Goal: Information Seeking & Learning: Find specific fact

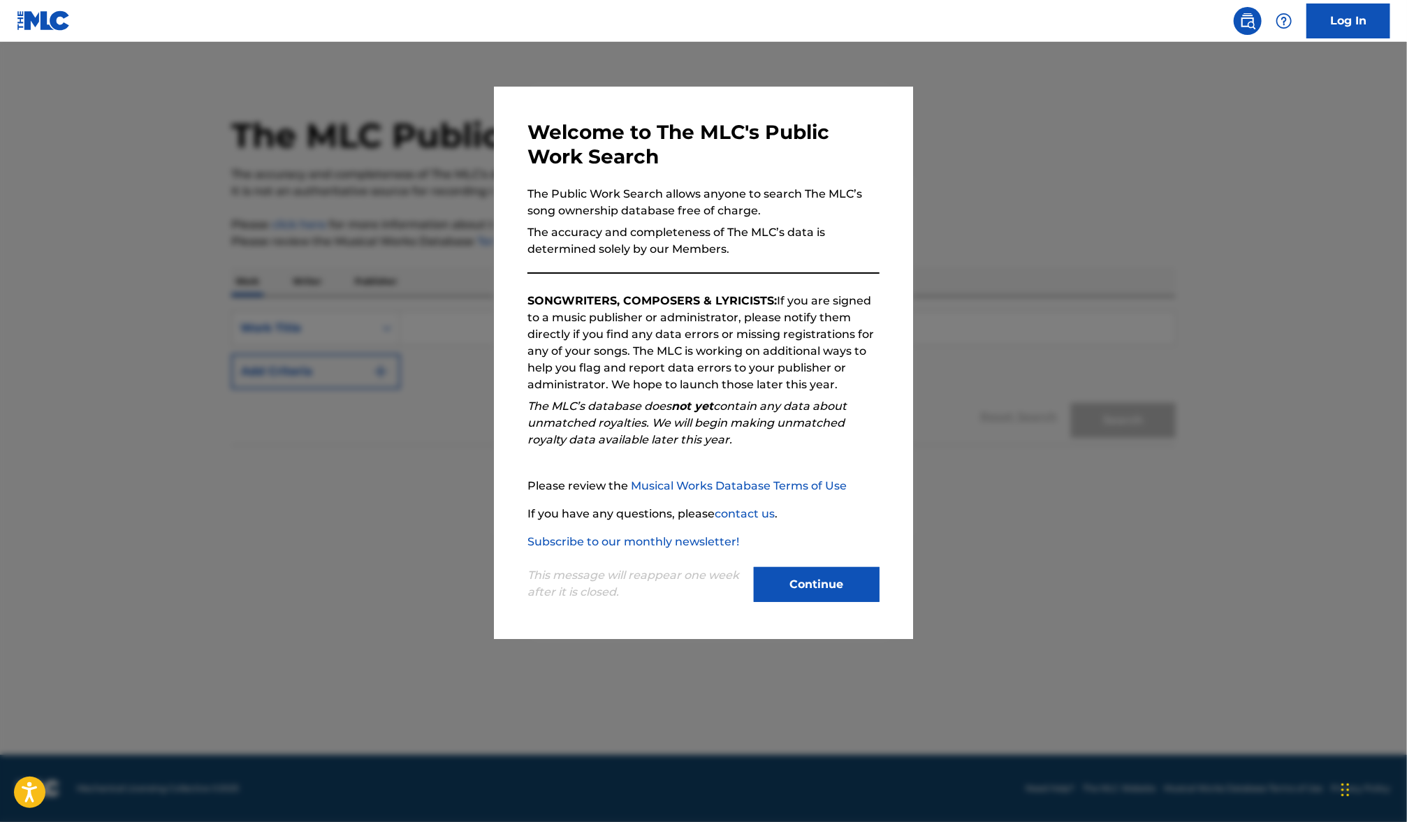
drag, startPoint x: 825, startPoint y: 599, endPoint x: 791, endPoint y: 568, distance: 46.5
click at [824, 599] on button "Continue" at bounding box center [817, 584] width 126 height 35
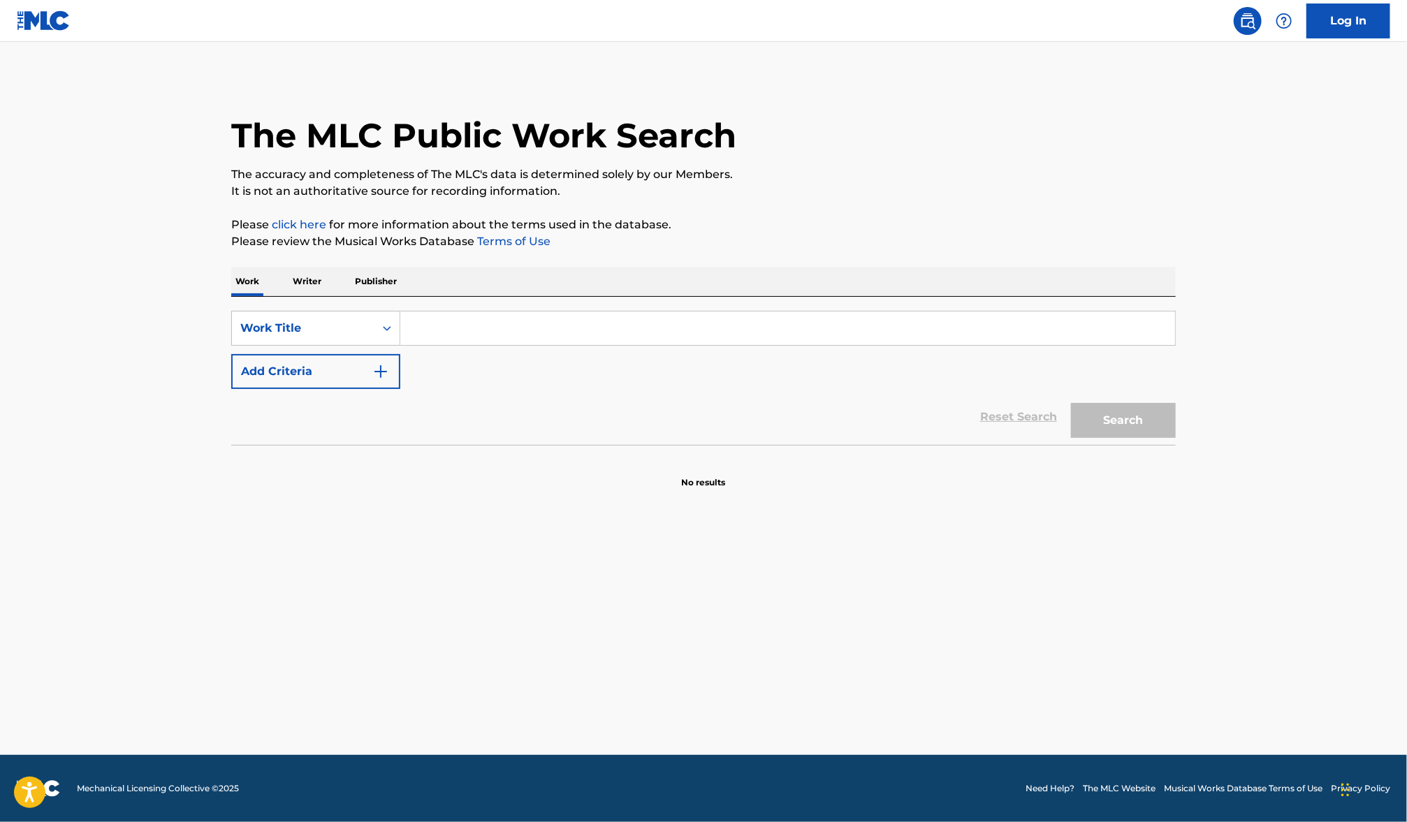
click at [506, 312] on input "Search Form" at bounding box center [787, 329] width 775 height 34
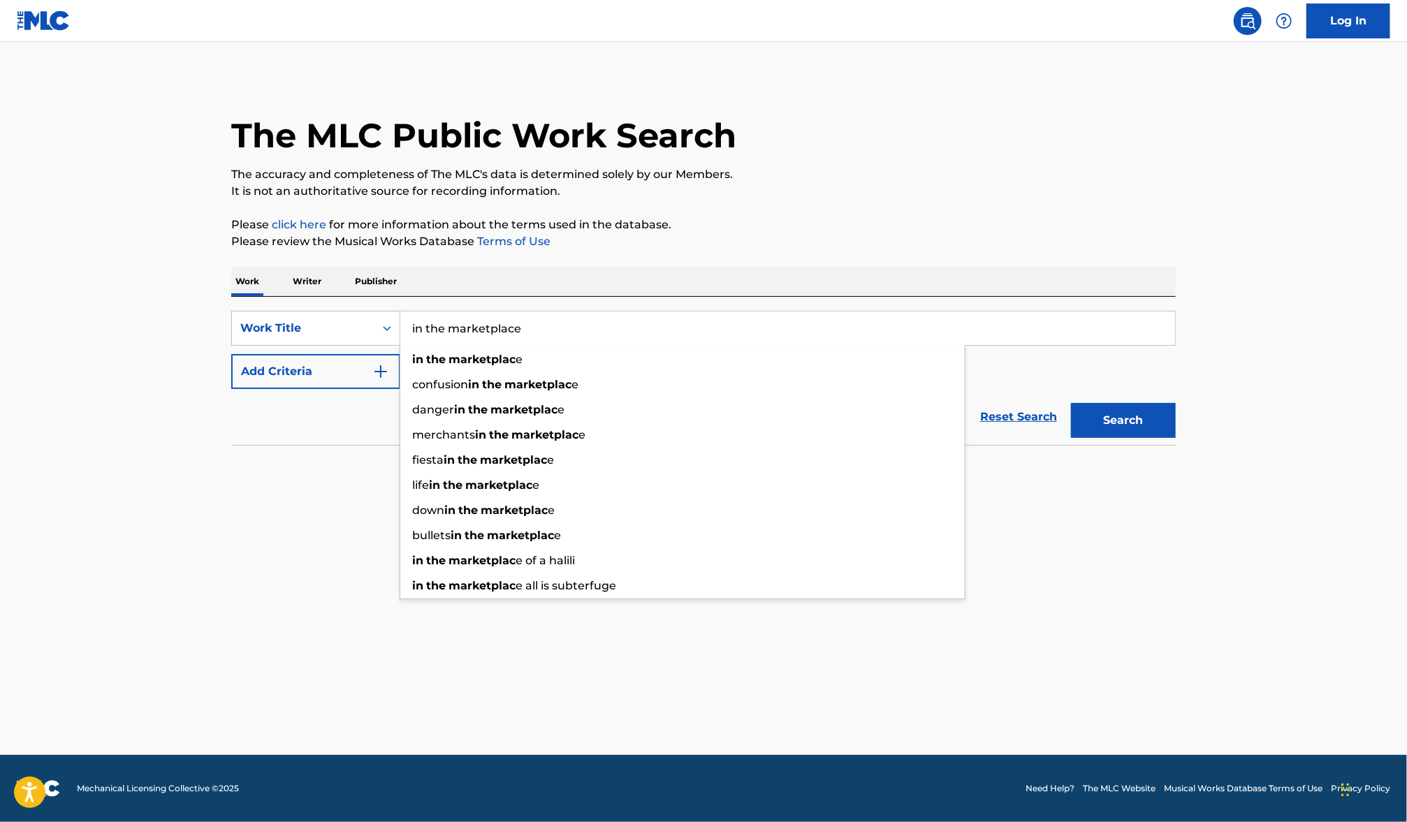
type input "in the marketplace"
click at [1071, 403] on button "Search" at bounding box center [1123, 420] width 105 height 35
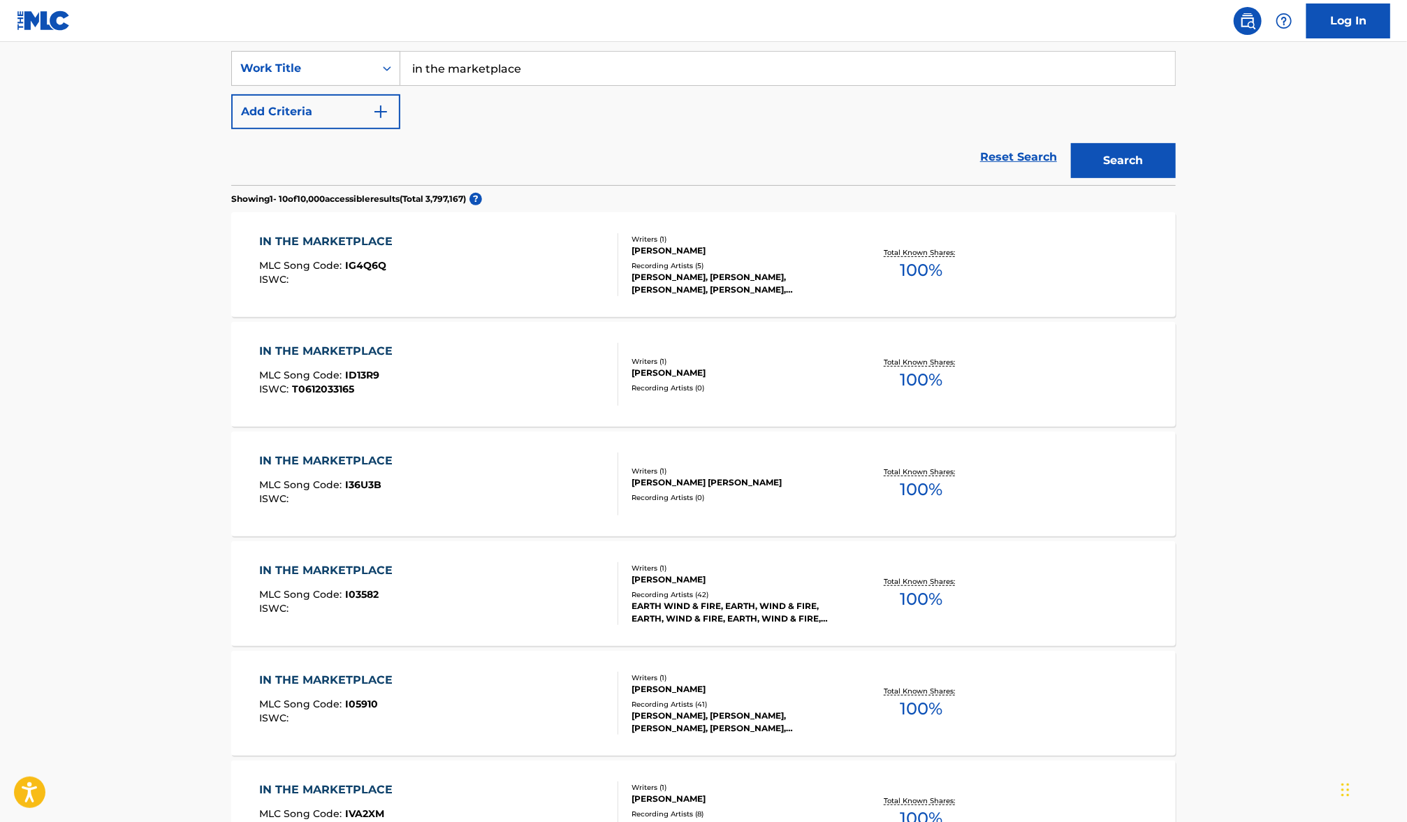
scroll to position [272, 0]
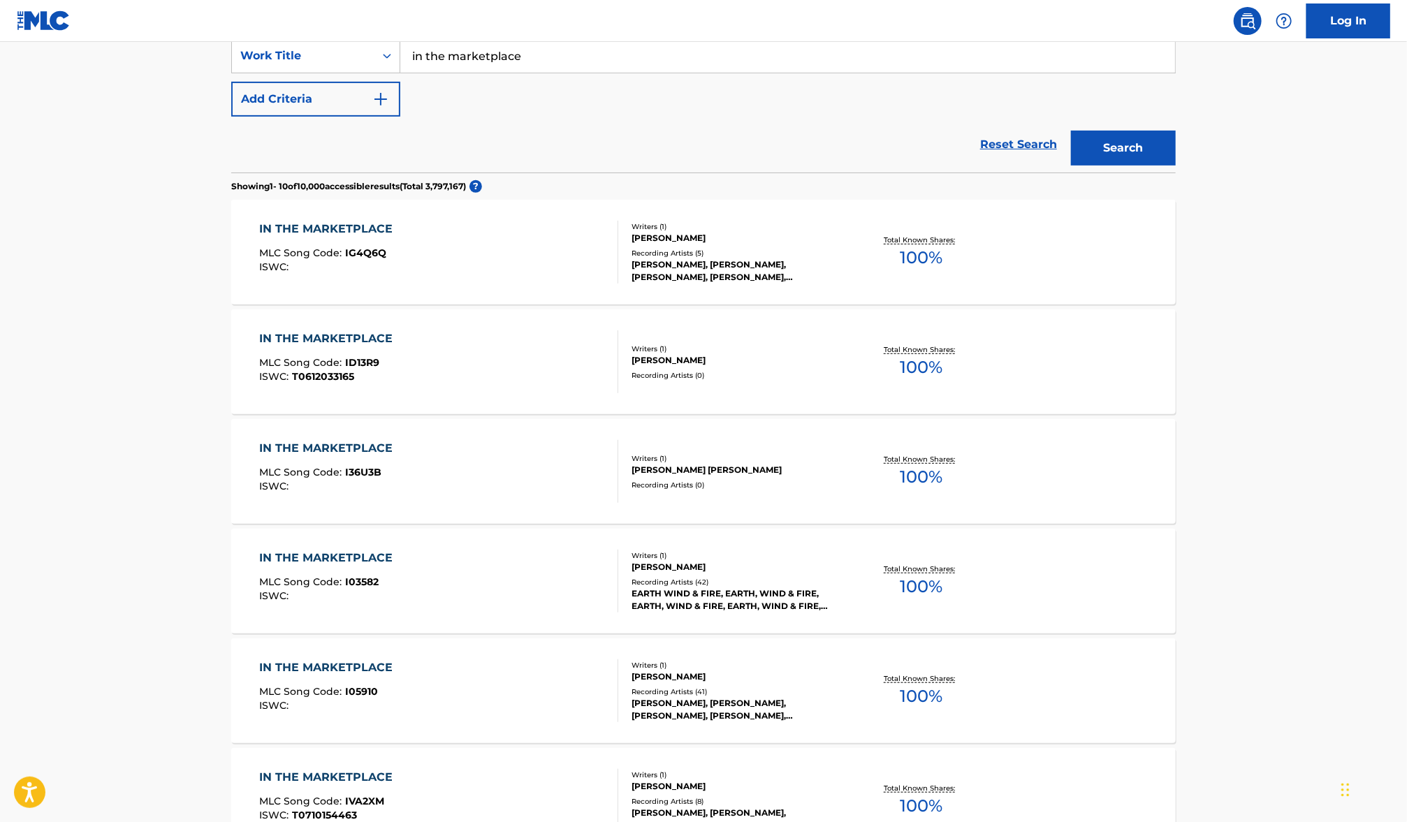
click at [800, 565] on div "[PERSON_NAME]" at bounding box center [736, 567] width 211 height 13
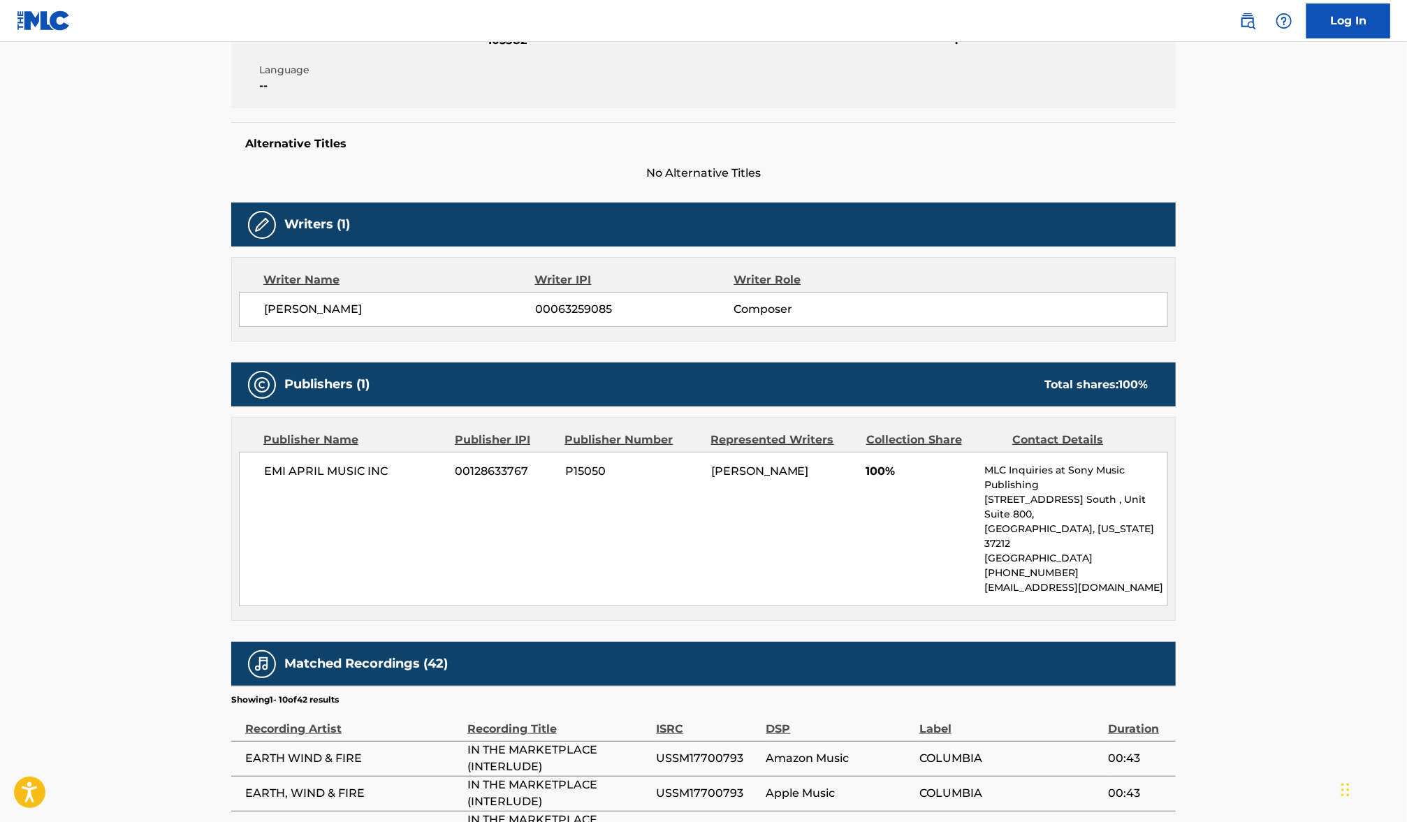
scroll to position [337, 0]
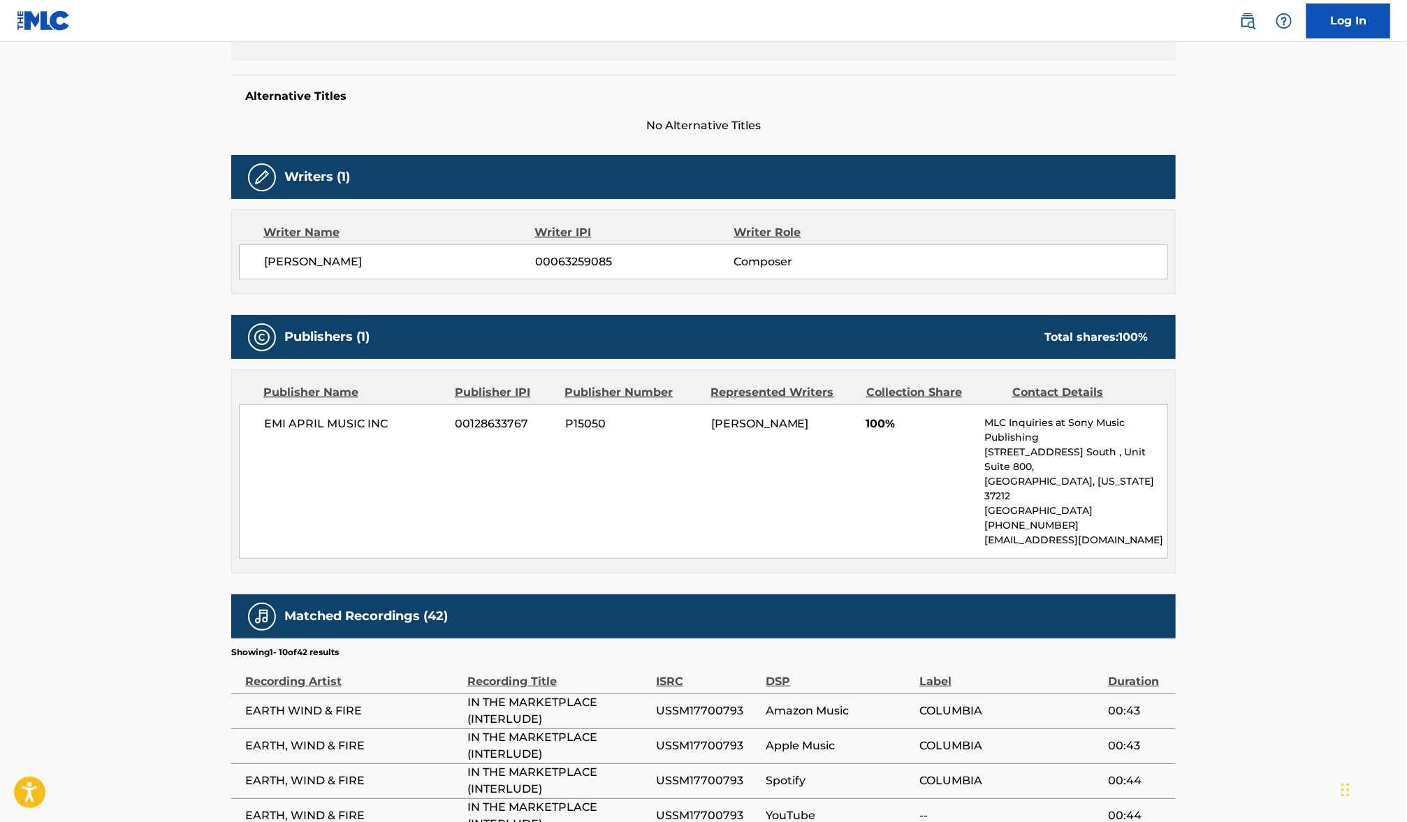
scroll to position [272, 0]
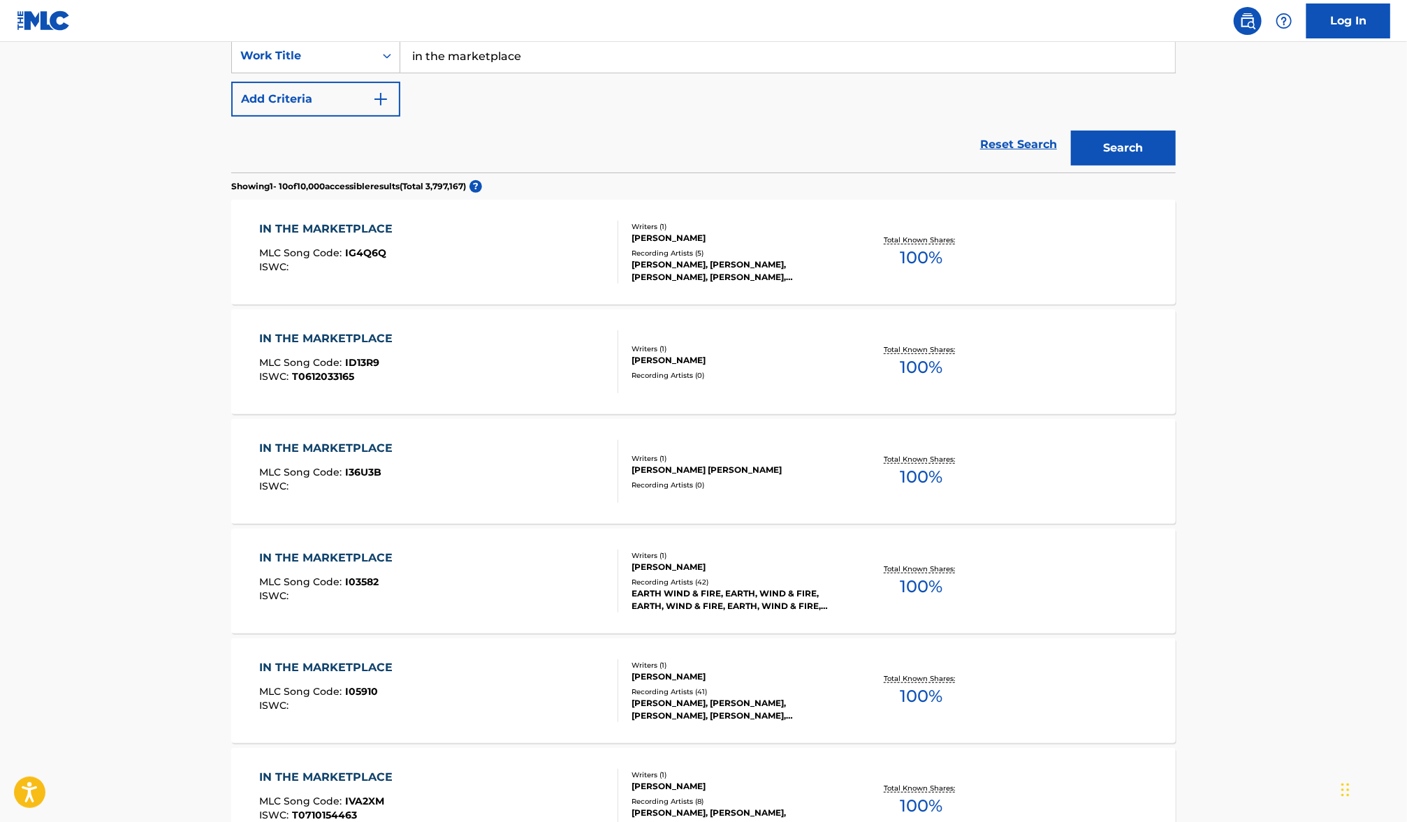
click at [486, 61] on input "in the marketplace" at bounding box center [787, 56] width 775 height 34
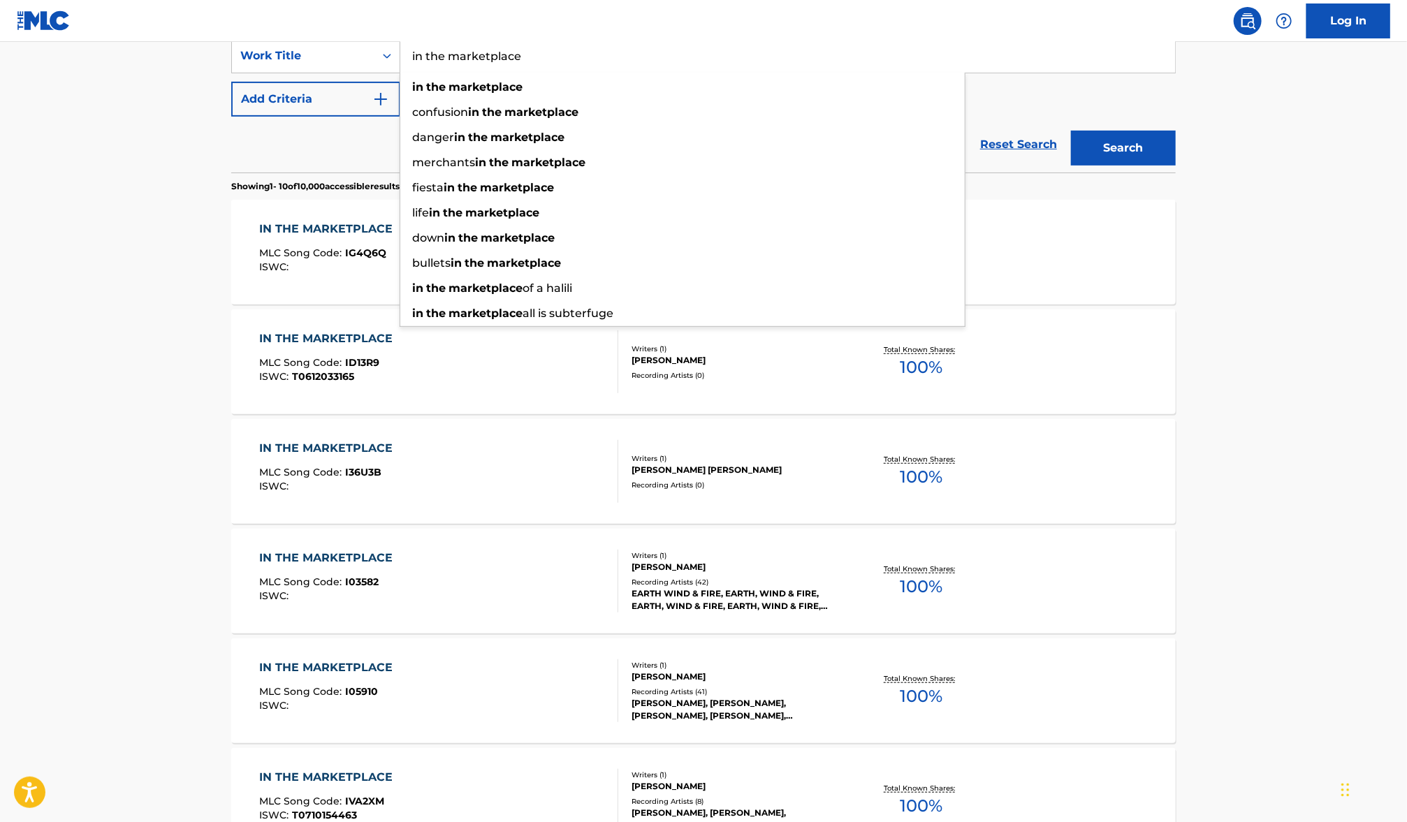
click at [486, 61] on input "in the marketplace" at bounding box center [787, 56] width 775 height 34
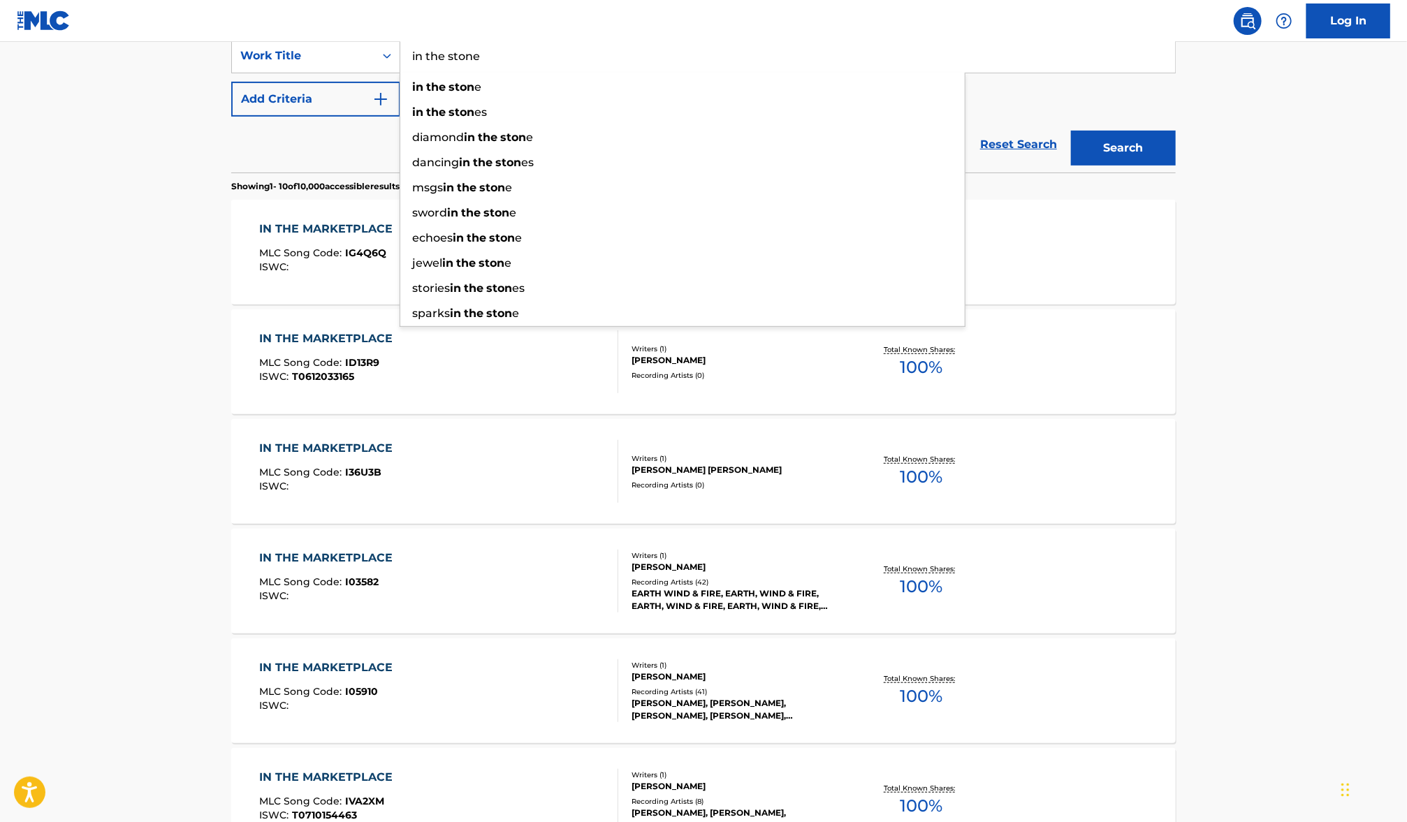
type input "in the stone"
click at [1071, 131] on button "Search" at bounding box center [1123, 148] width 105 height 35
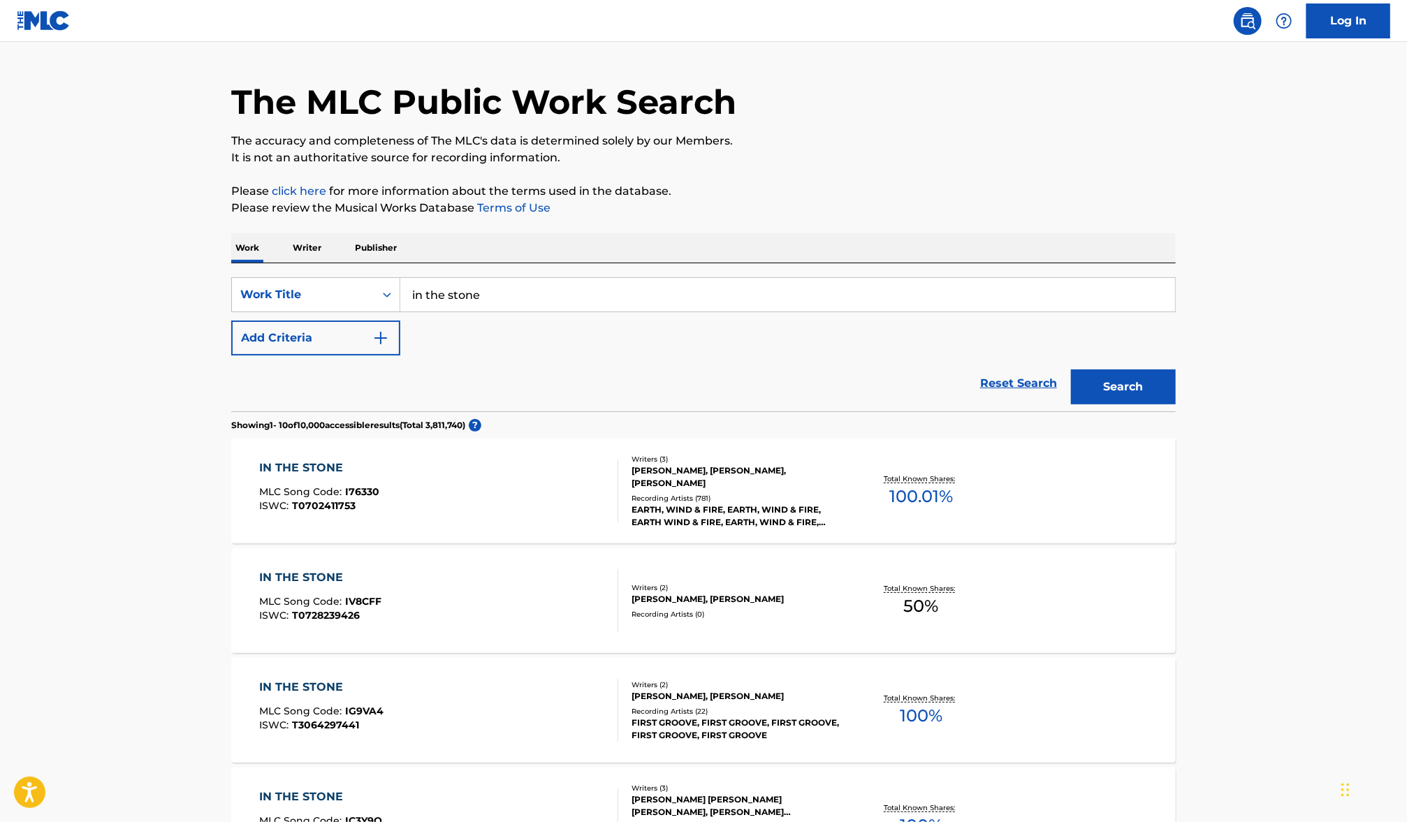
scroll to position [46, 0]
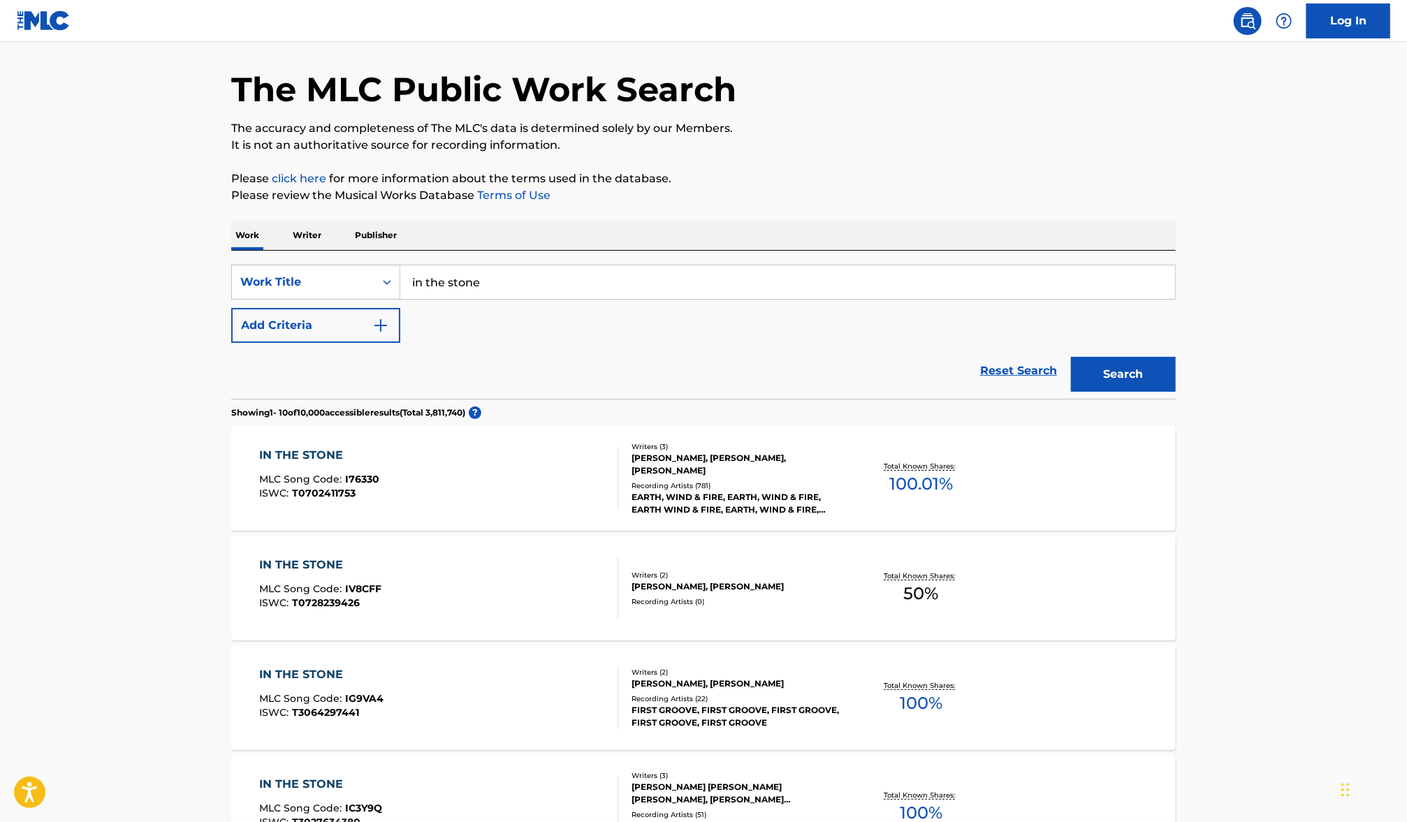
click at [784, 454] on div "[PERSON_NAME], [PERSON_NAME], [PERSON_NAME]" at bounding box center [736, 464] width 211 height 25
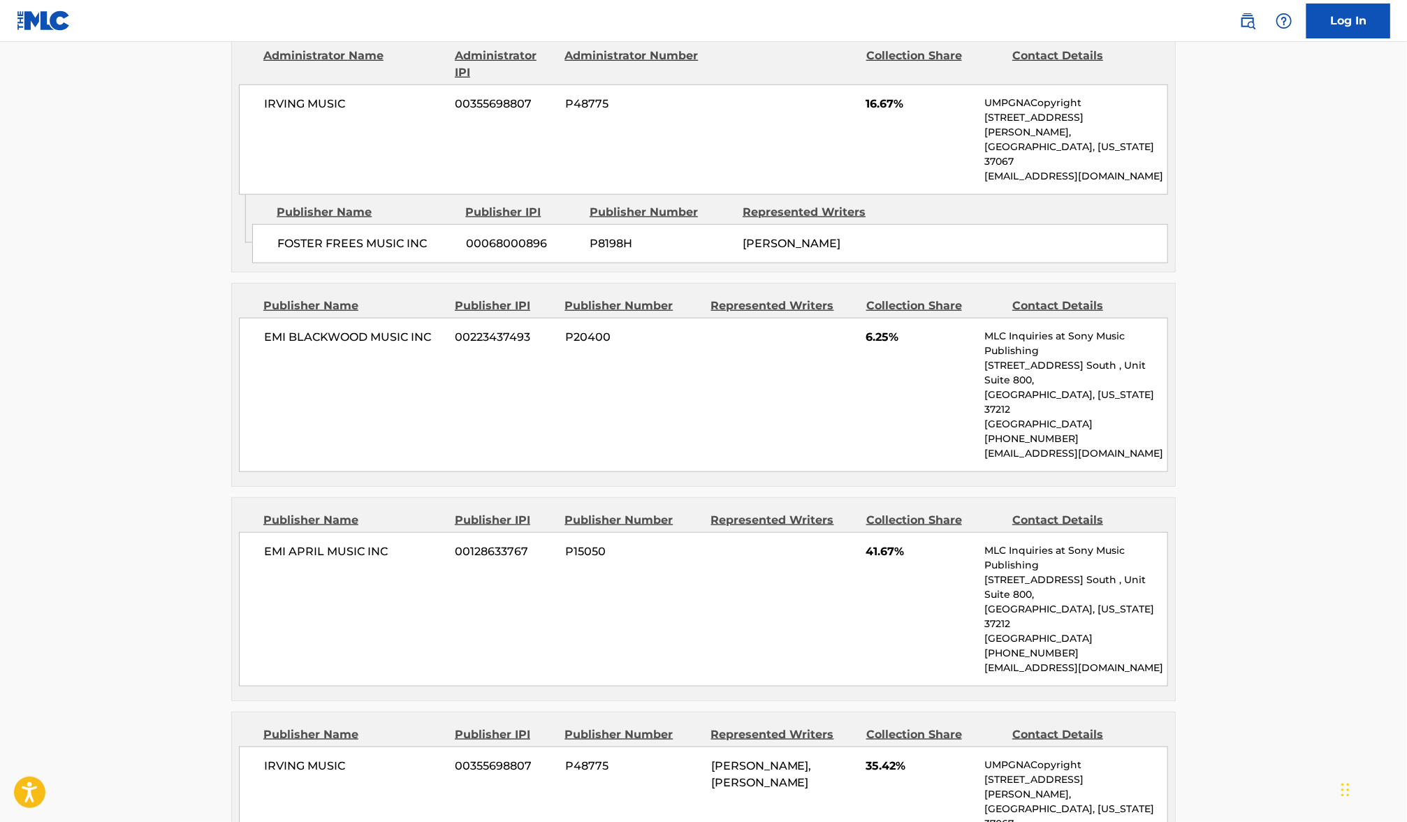
scroll to position [705, 0]
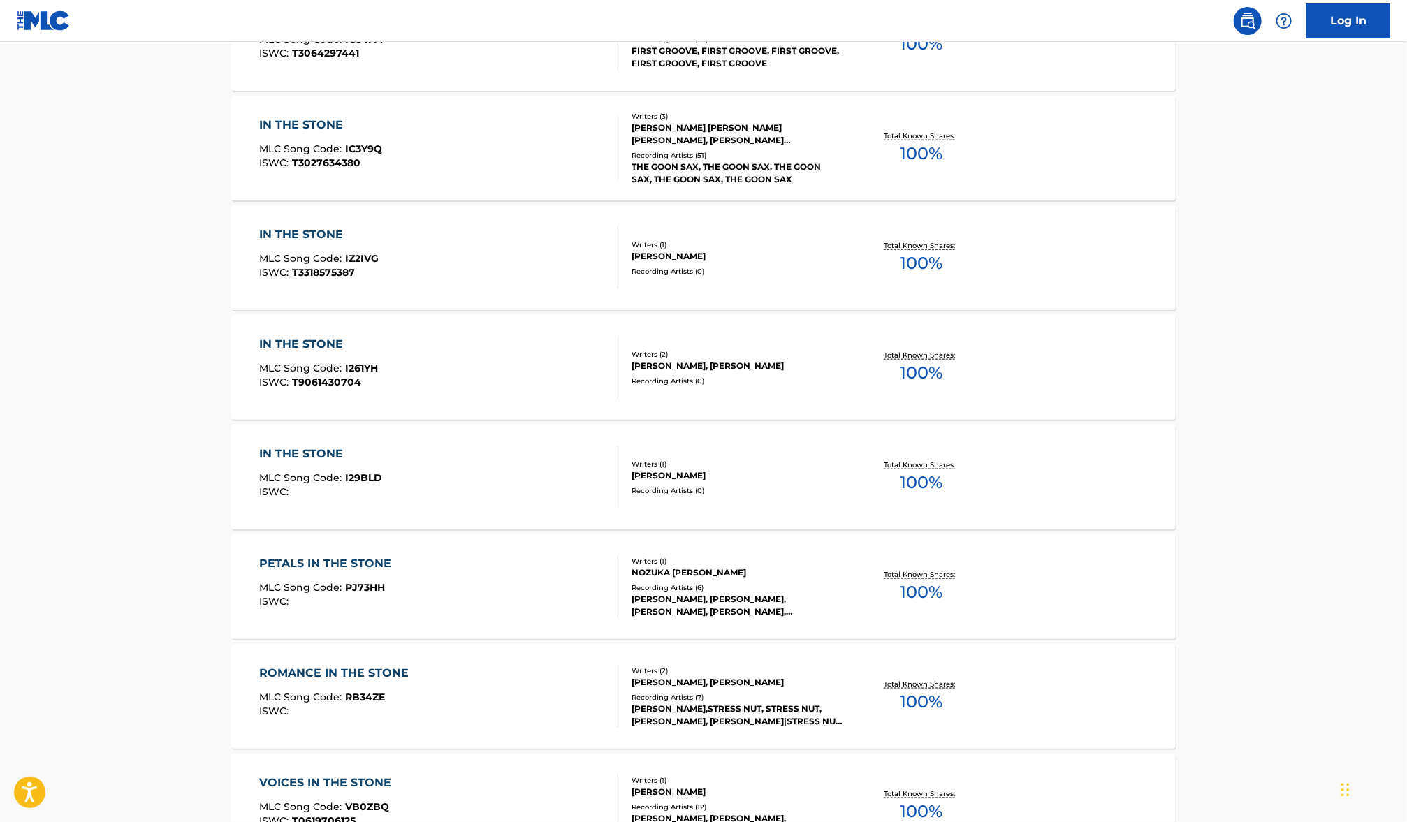
scroll to position [46, 0]
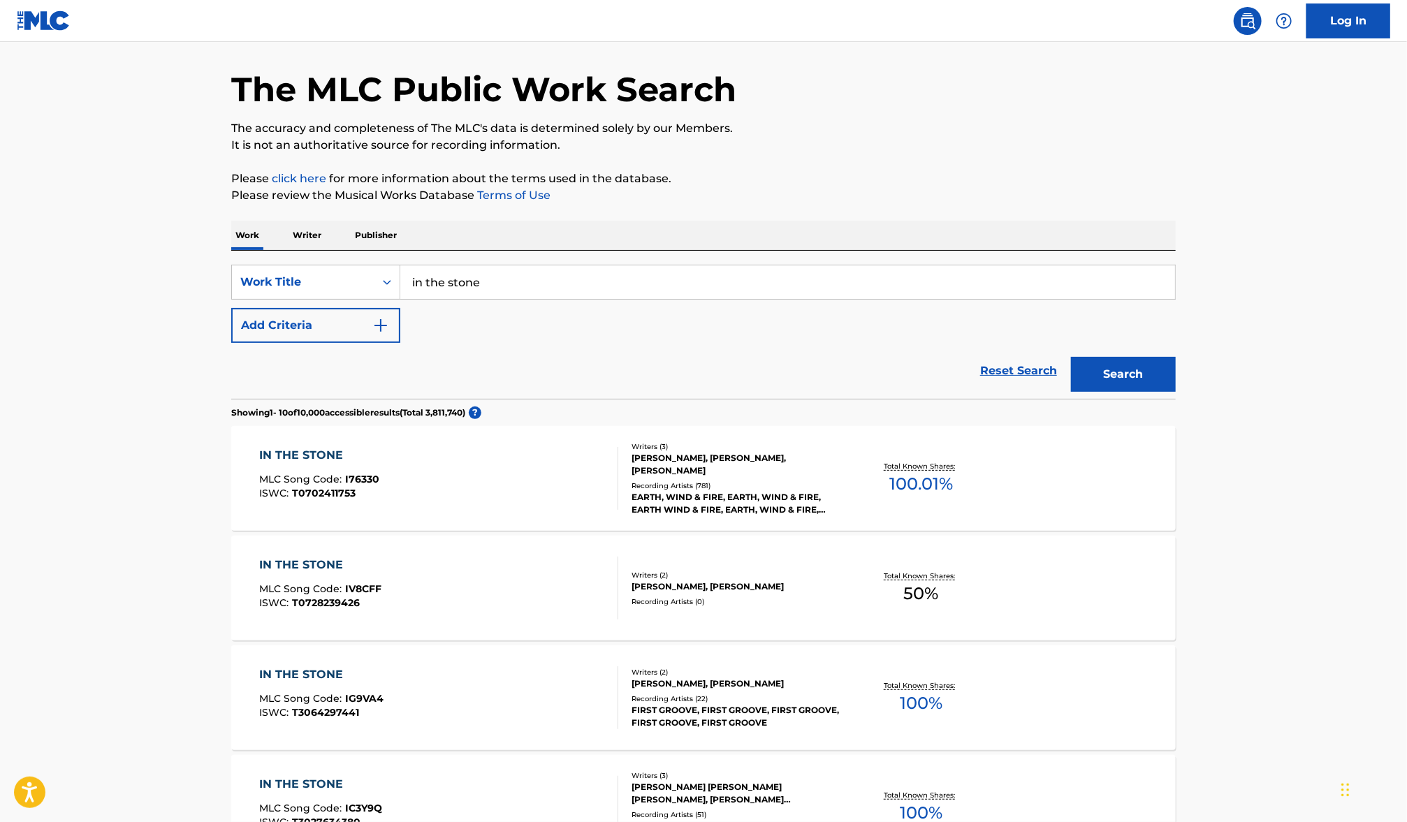
click at [457, 302] on div "SearchWithCriteria4d2f49c2-55ef-45ef-99c4-c81963c17c1f Work Title in the stone …" at bounding box center [703, 304] width 944 height 78
click at [466, 286] on input "in the stone" at bounding box center [787, 282] width 775 height 34
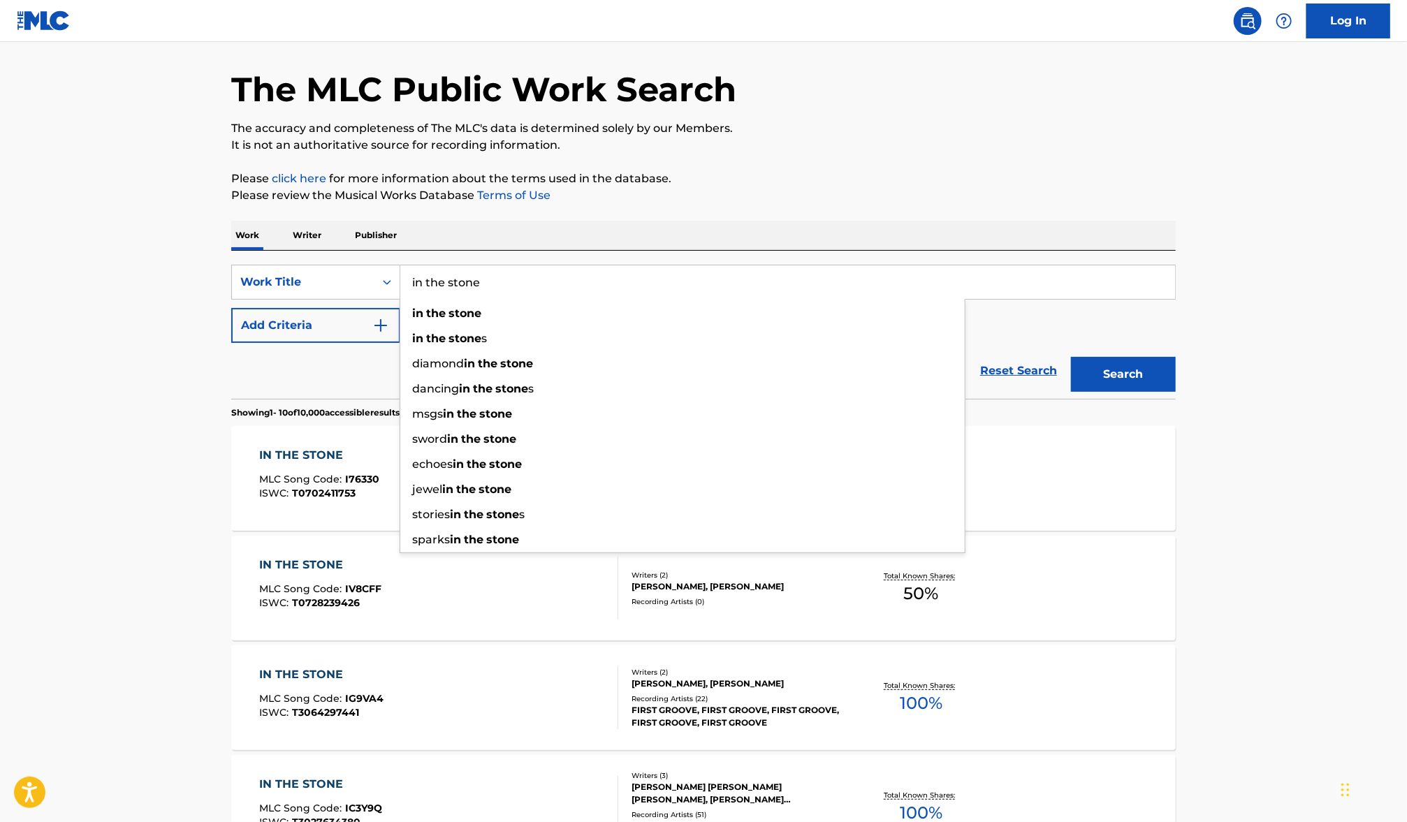
click at [466, 286] on input "in the stone" at bounding box center [787, 282] width 775 height 34
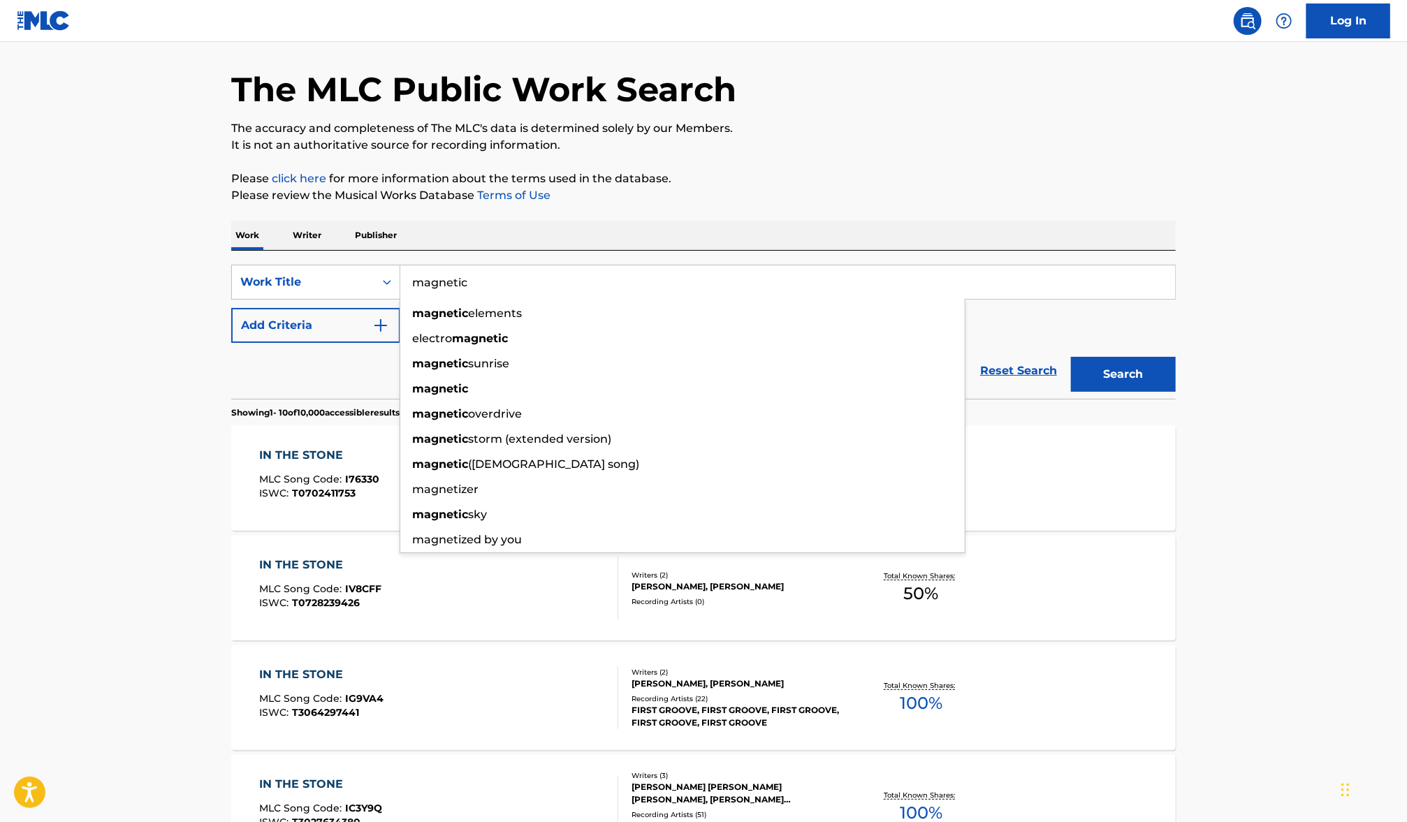
type input "magnetic"
click at [1071, 357] on button "Search" at bounding box center [1123, 374] width 105 height 35
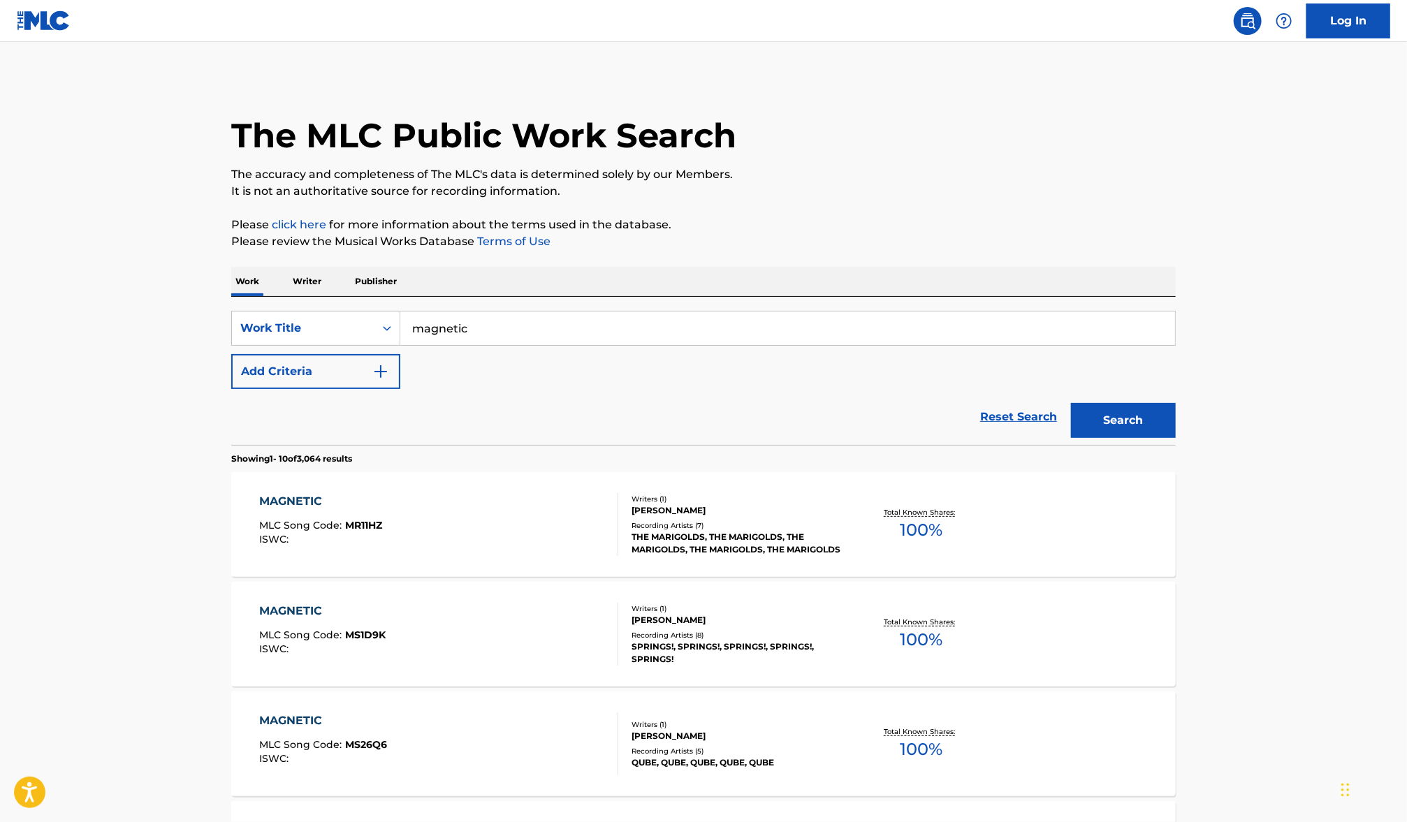
click at [693, 182] on p "The accuracy and completeness of The MLC's data is determined solely by our Mem…" at bounding box center [703, 174] width 944 height 17
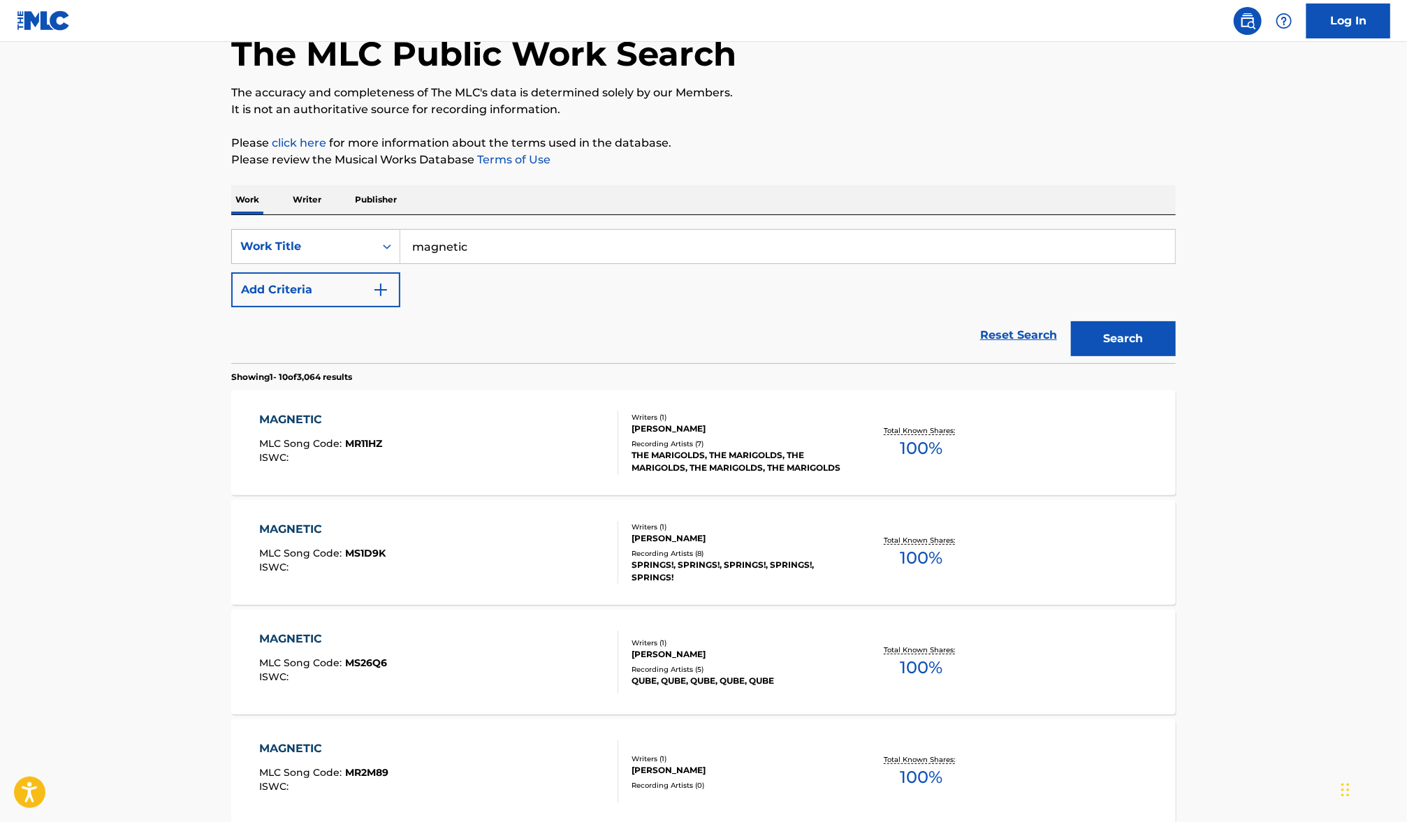
scroll to position [65, 0]
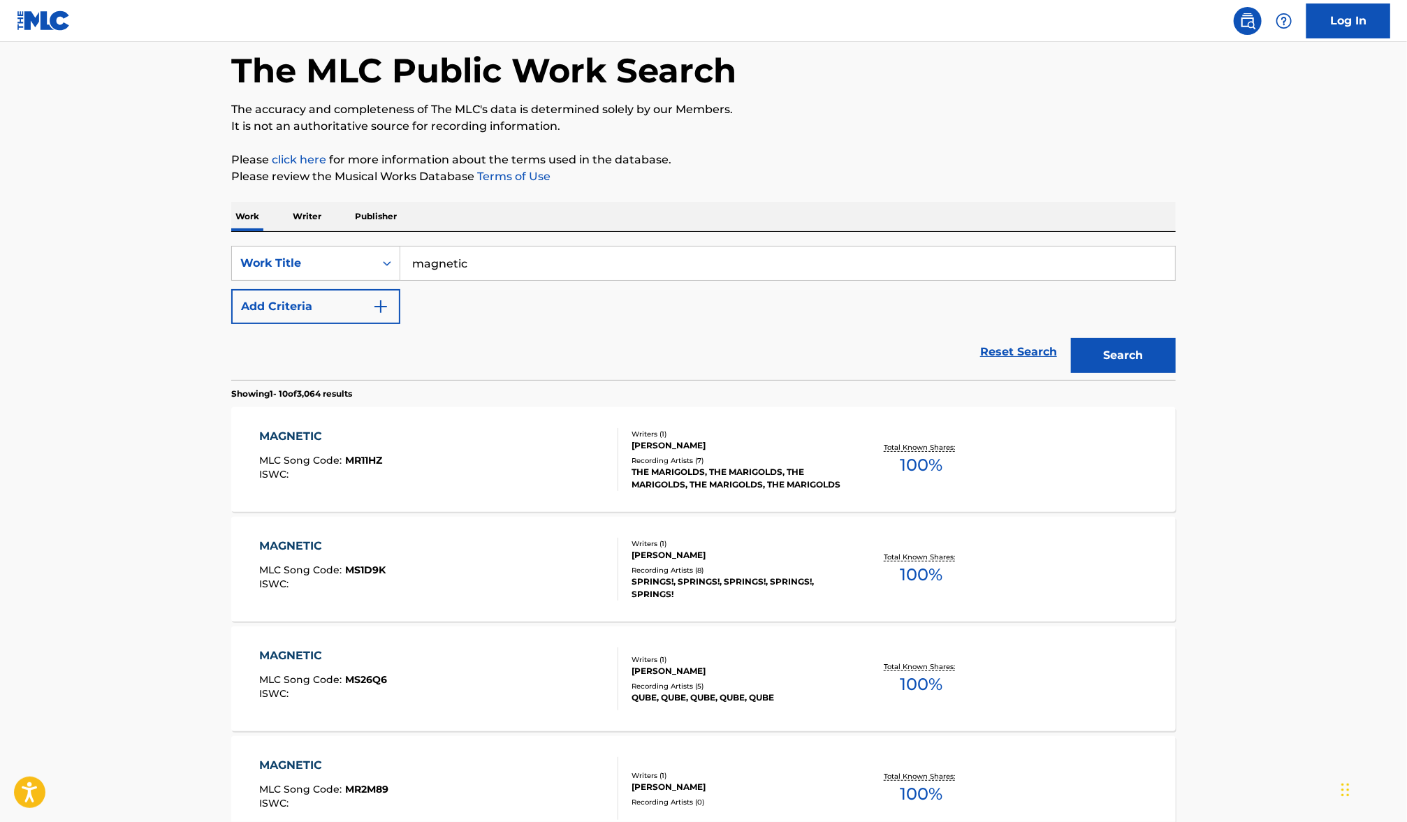
click at [303, 300] on button "Add Criteria" at bounding box center [315, 306] width 169 height 35
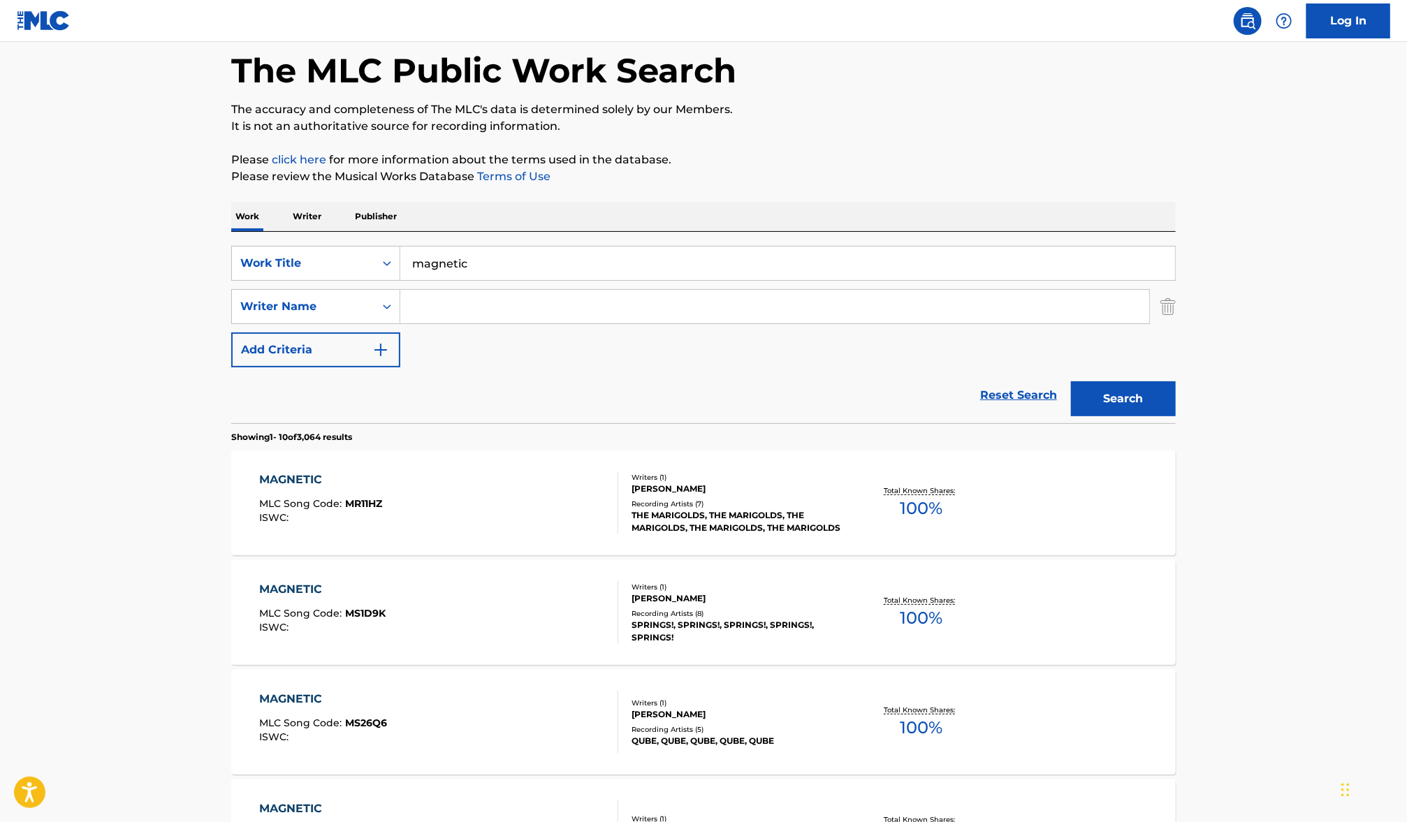
click at [484, 305] on input "Search Form" at bounding box center [774, 307] width 749 height 34
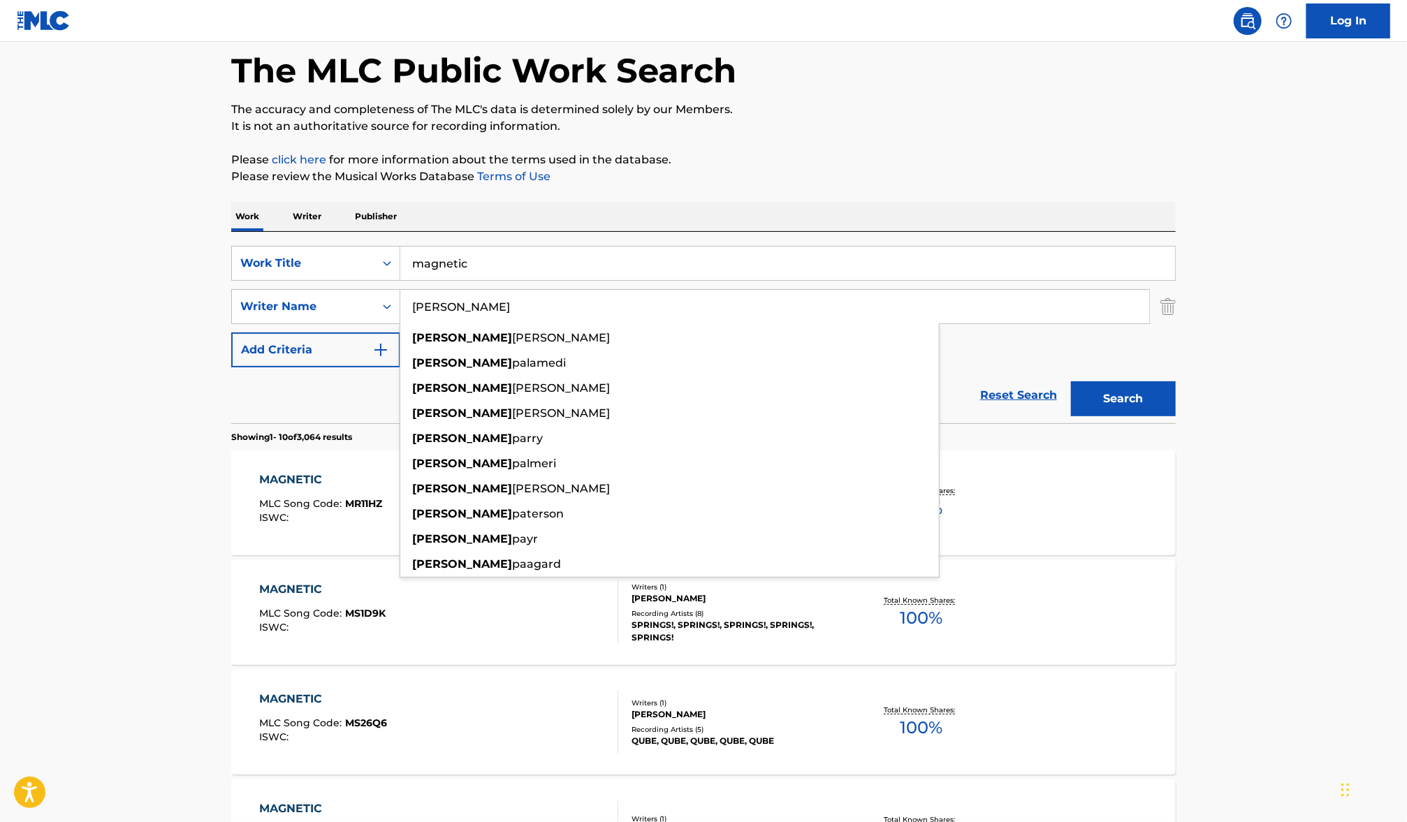
type input "[PERSON_NAME]"
click at [1071, 381] on button "Search" at bounding box center [1123, 398] width 105 height 35
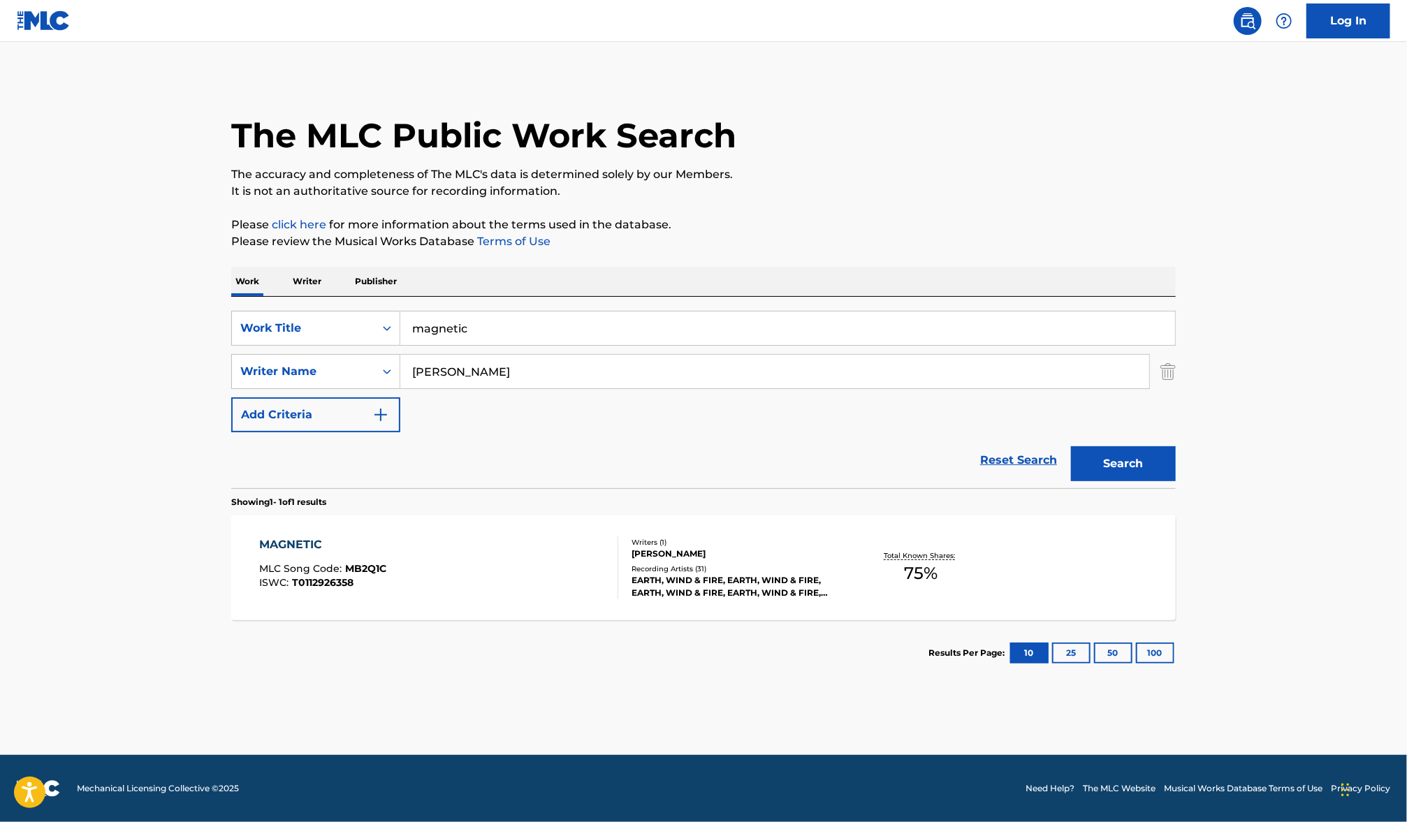
click at [761, 583] on div "EARTH, WIND & FIRE, EARTH, WIND & FIRE, EARTH, WIND & FIRE, EARTH, WIND & FIRE,…" at bounding box center [736, 586] width 211 height 25
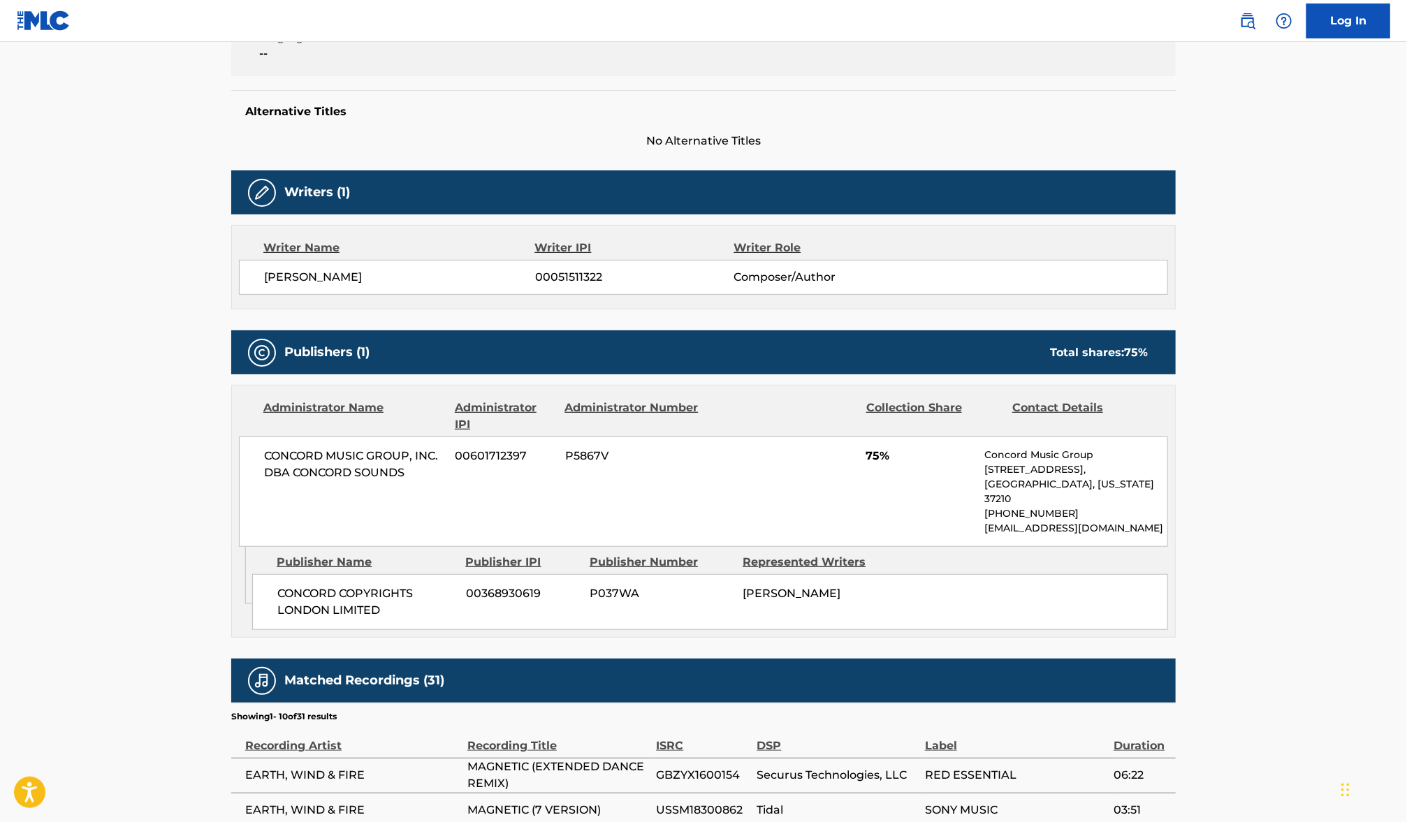
scroll to position [388, 0]
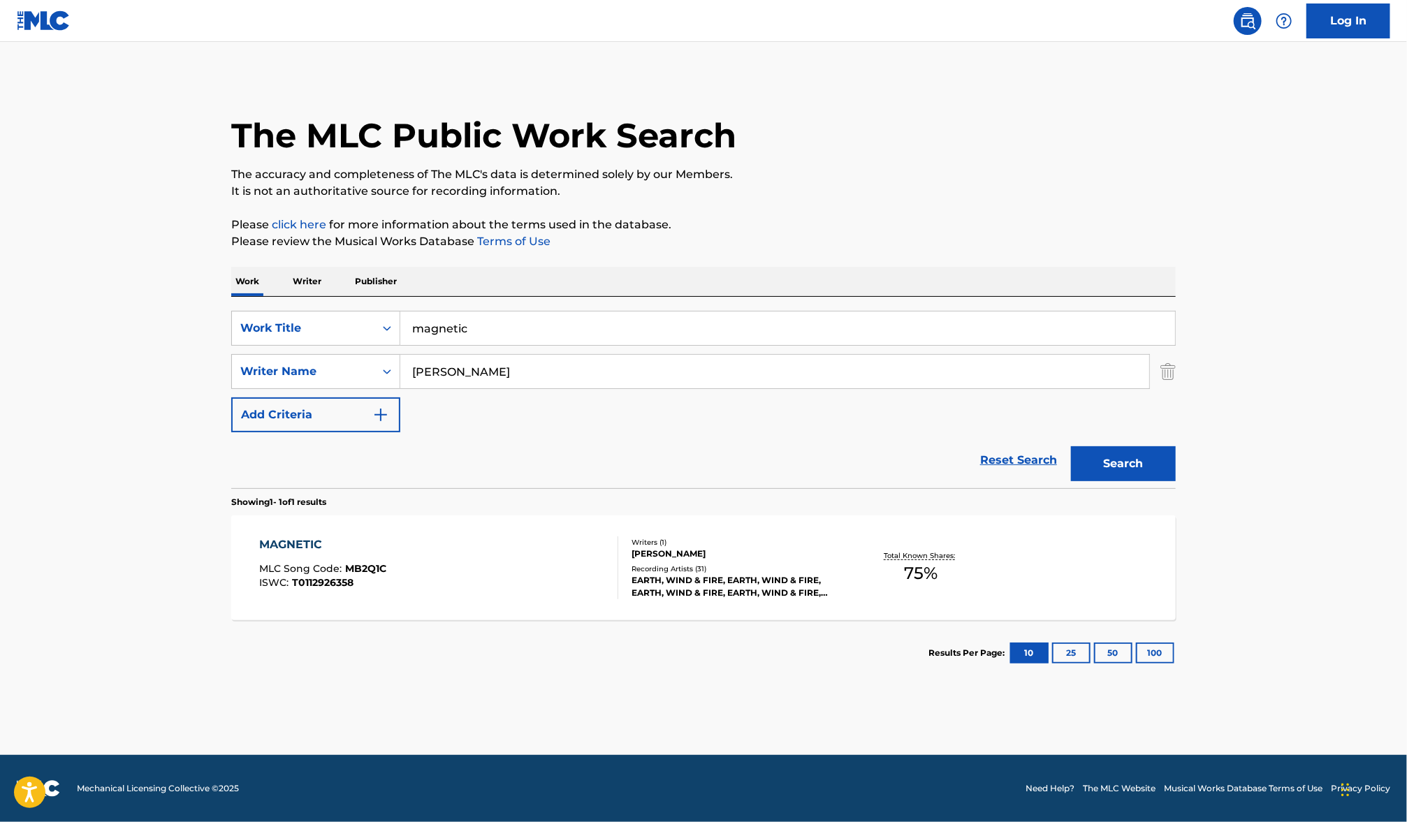
click at [468, 338] on input "magnetic" at bounding box center [787, 329] width 775 height 34
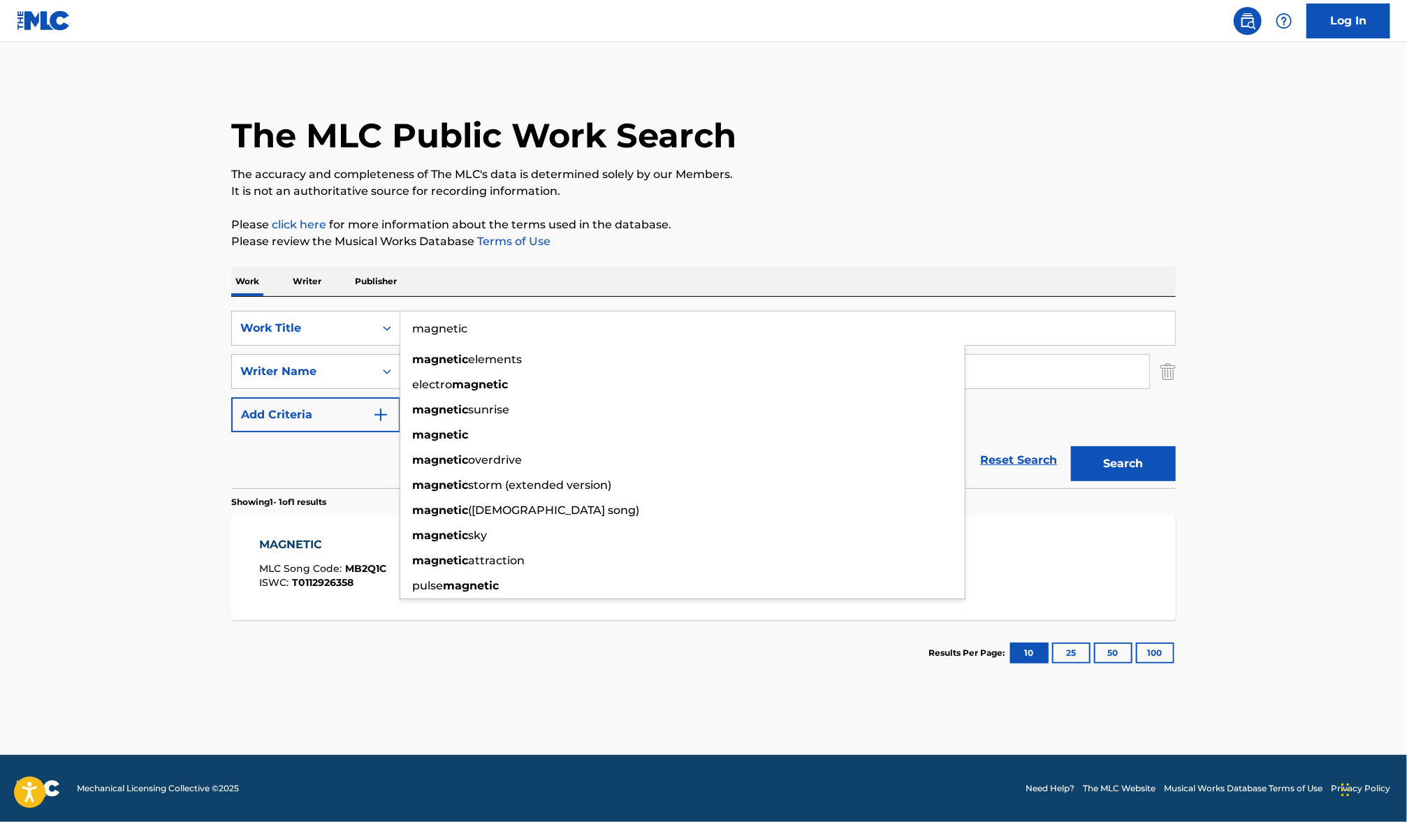
click at [468, 338] on input "magnetic" at bounding box center [787, 329] width 775 height 34
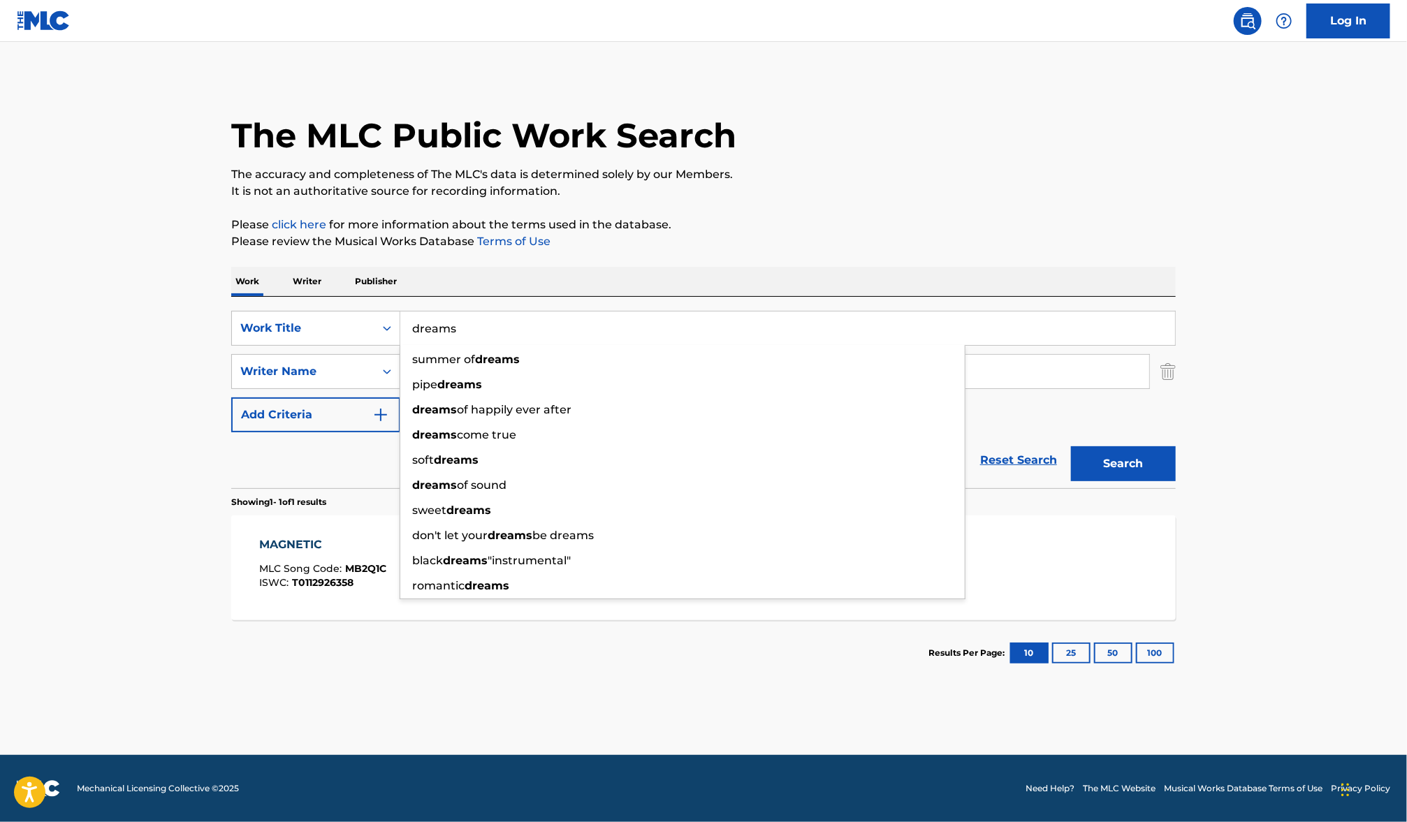
type input "dreams"
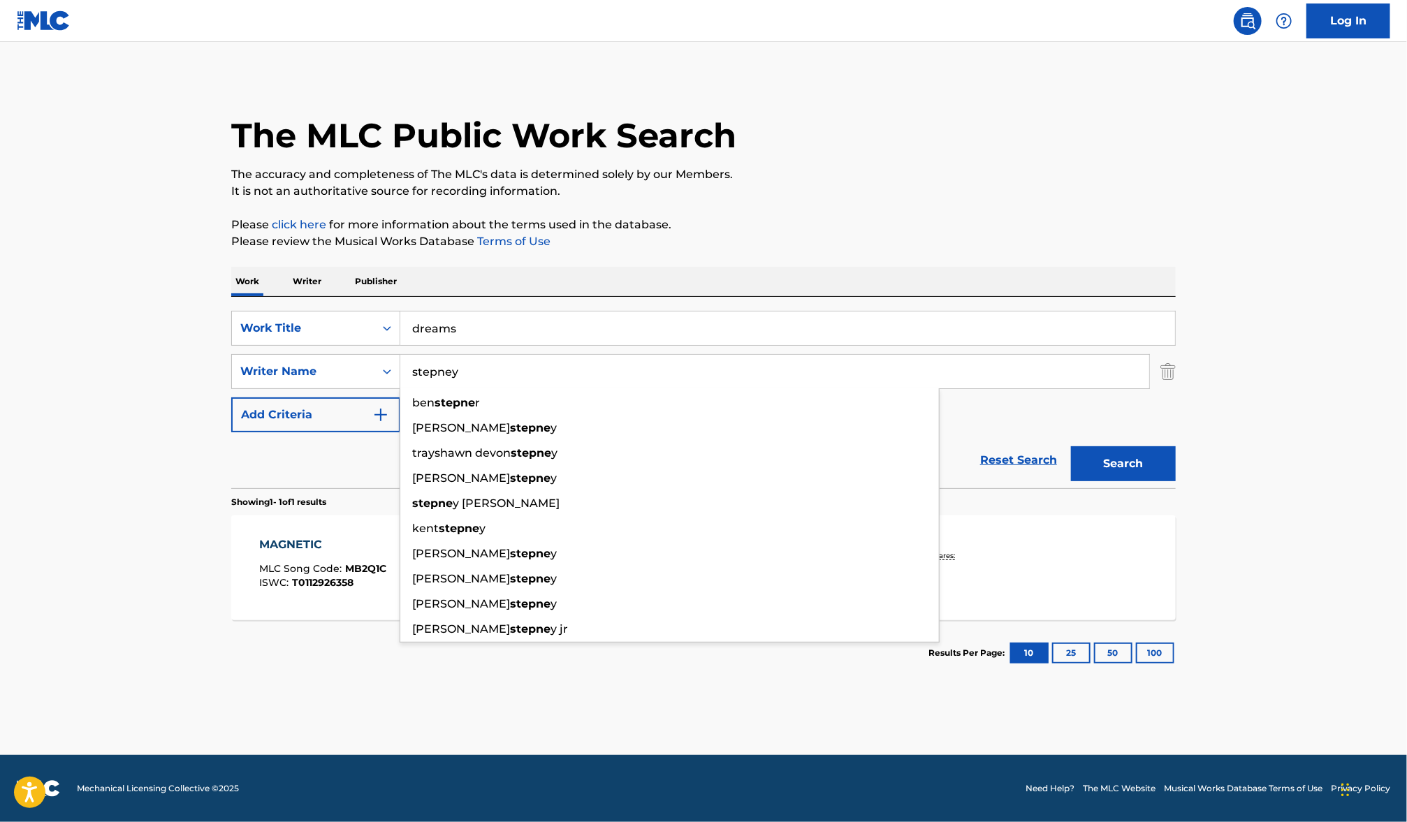
type input "stepney"
click at [1071, 446] on button "Search" at bounding box center [1123, 463] width 105 height 35
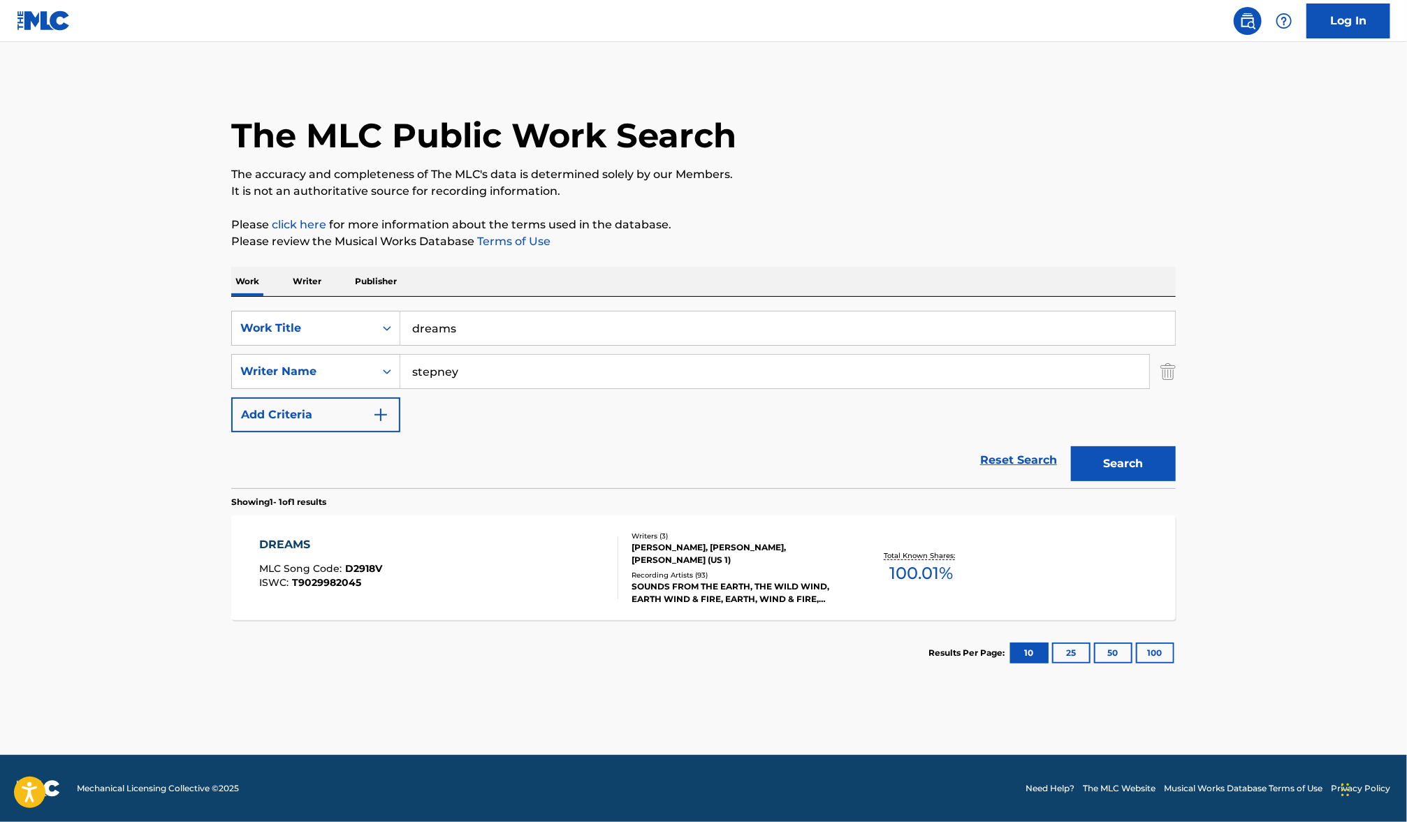
click at [837, 566] on div "[PERSON_NAME], [PERSON_NAME], [PERSON_NAME] (US 1)" at bounding box center [736, 553] width 211 height 25
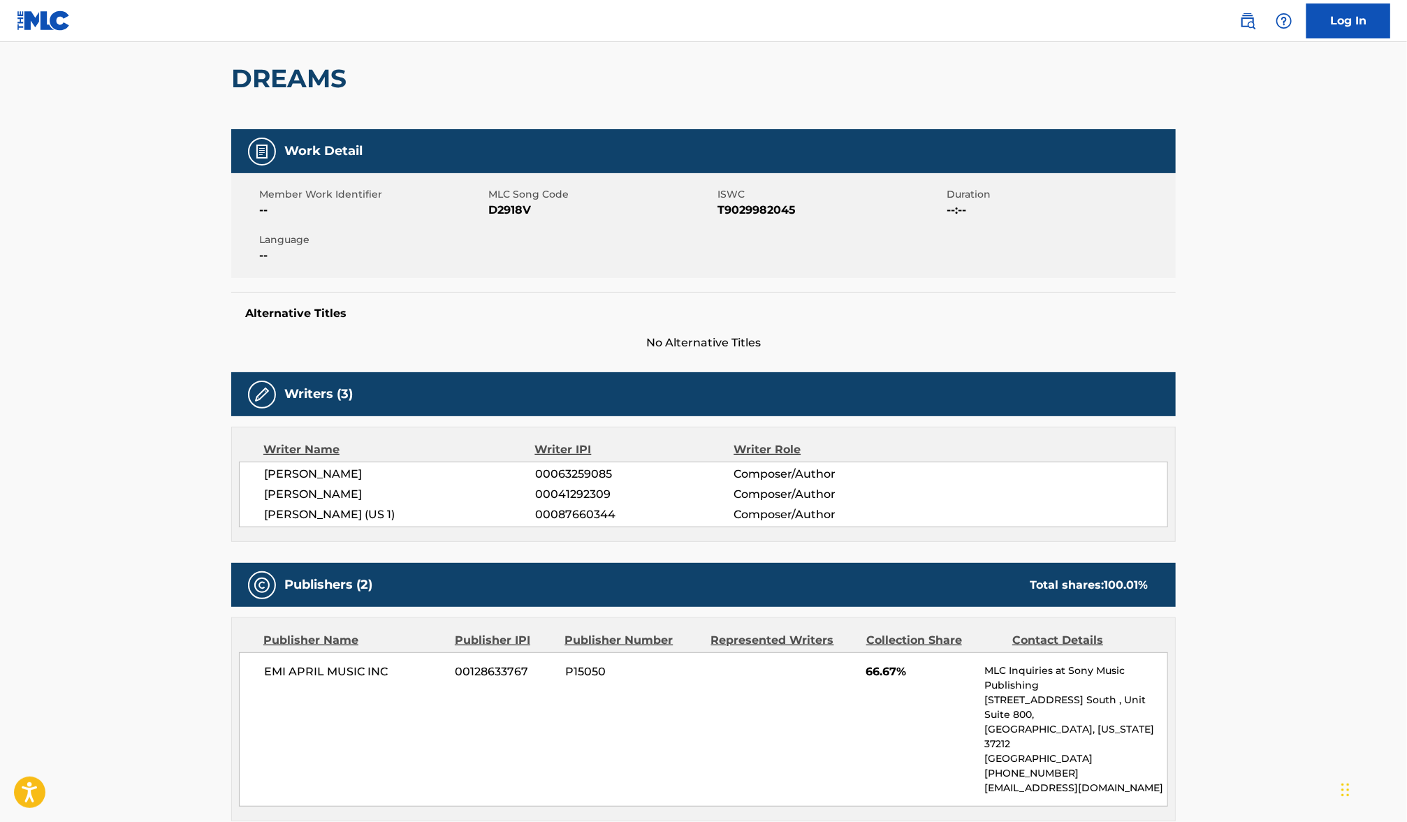
scroll to position [66, 0]
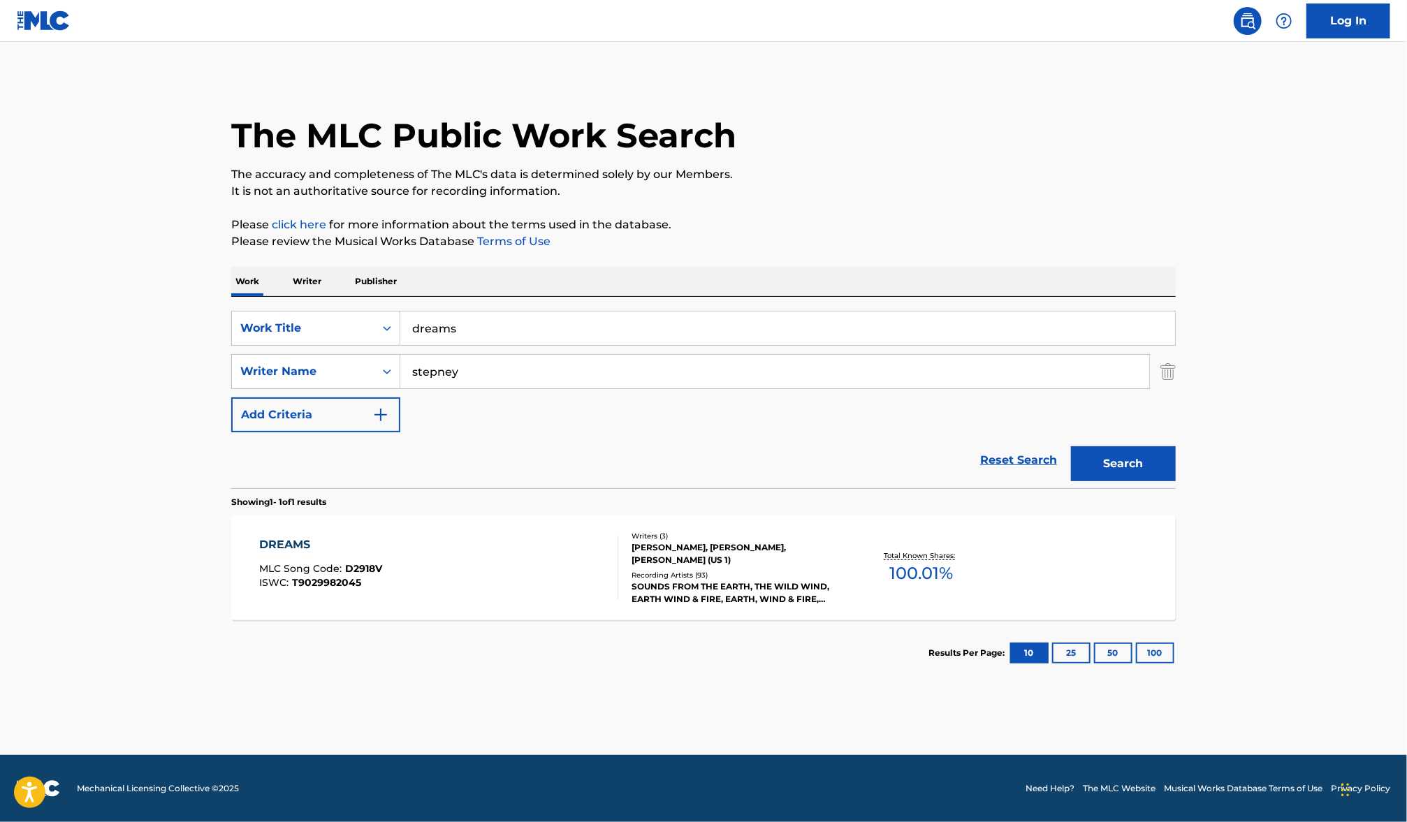
click at [439, 376] on input "stepney" at bounding box center [774, 372] width 749 height 34
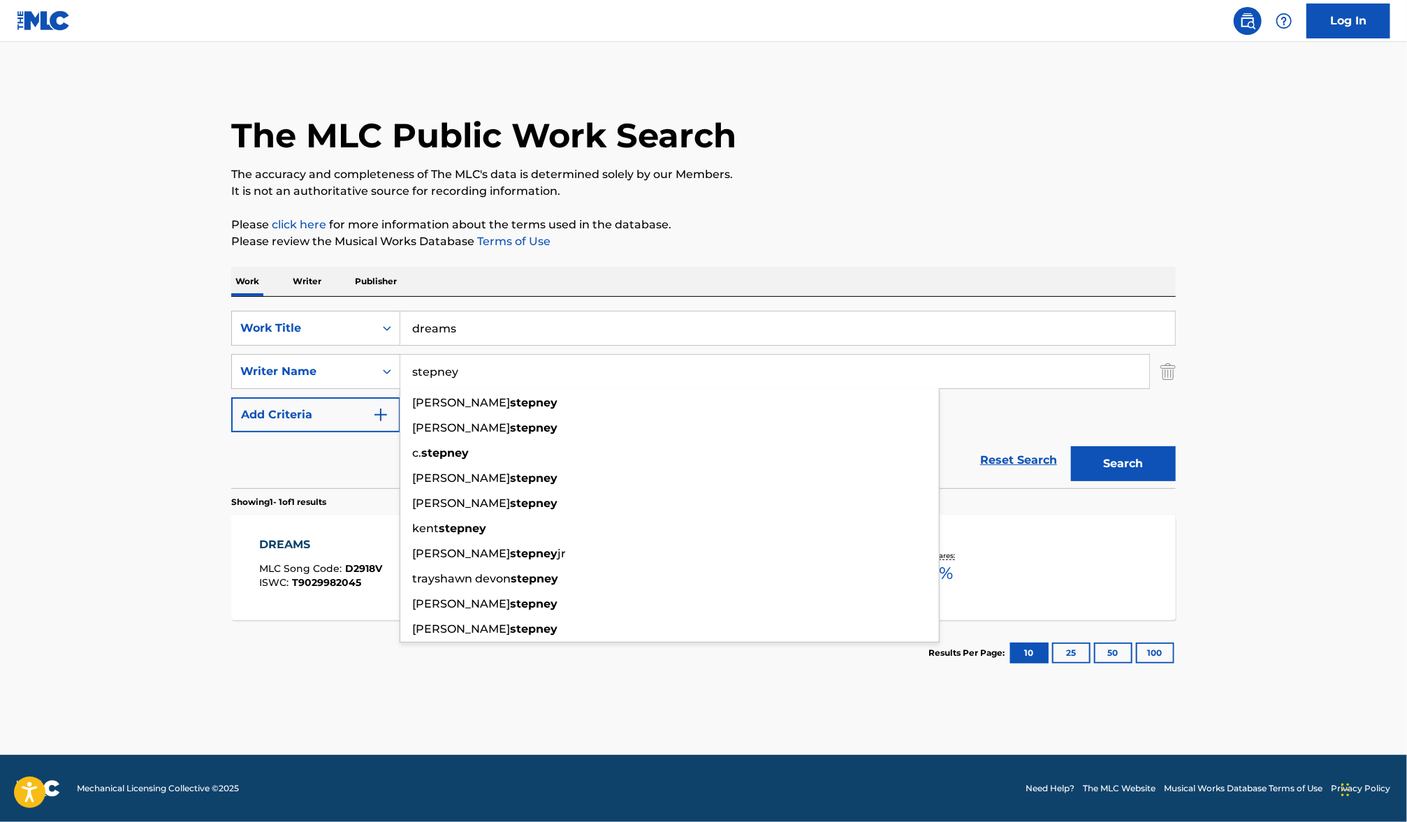
click at [439, 376] on input "stepney" at bounding box center [774, 372] width 749 height 34
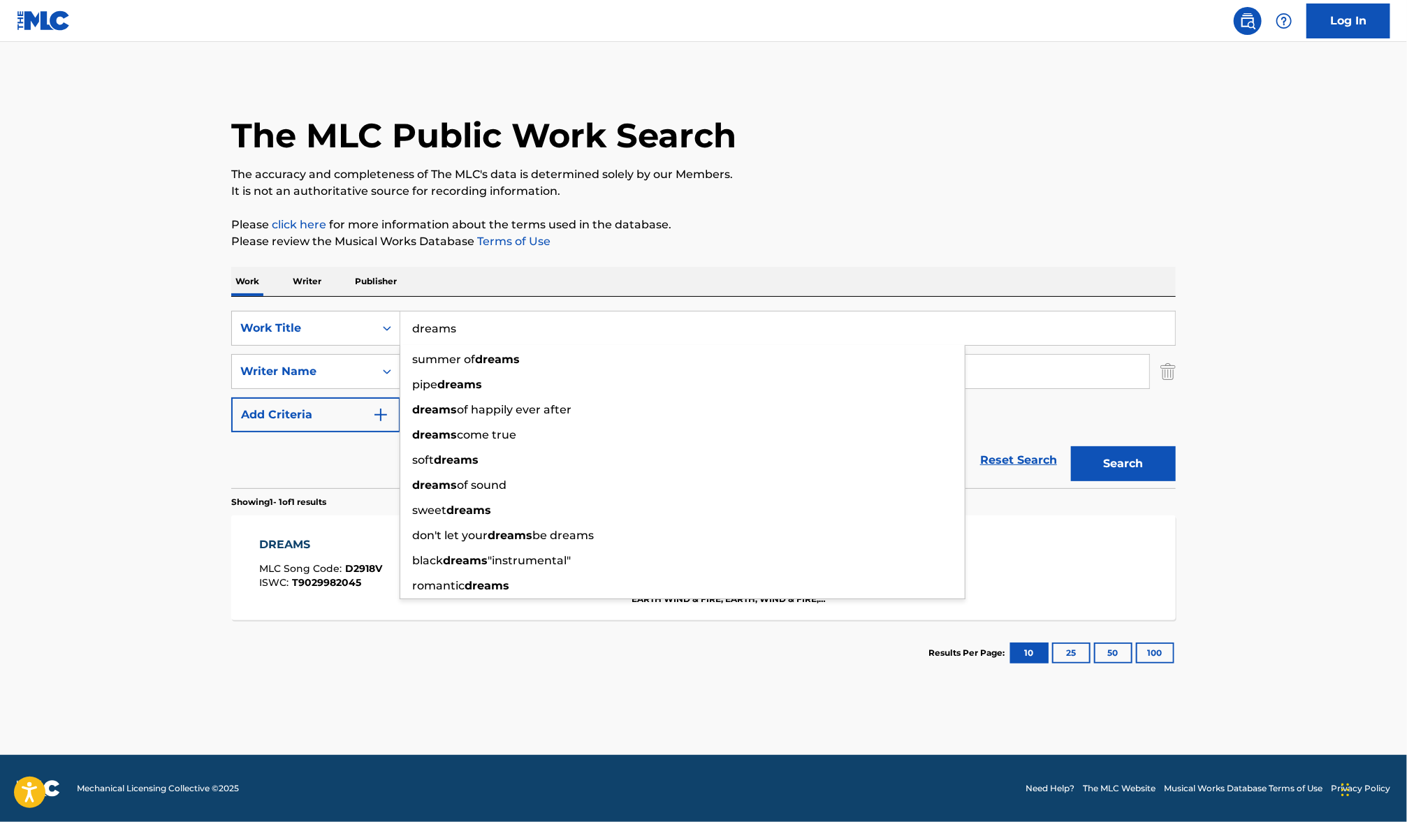
click at [461, 334] on input "dreams" at bounding box center [787, 329] width 775 height 34
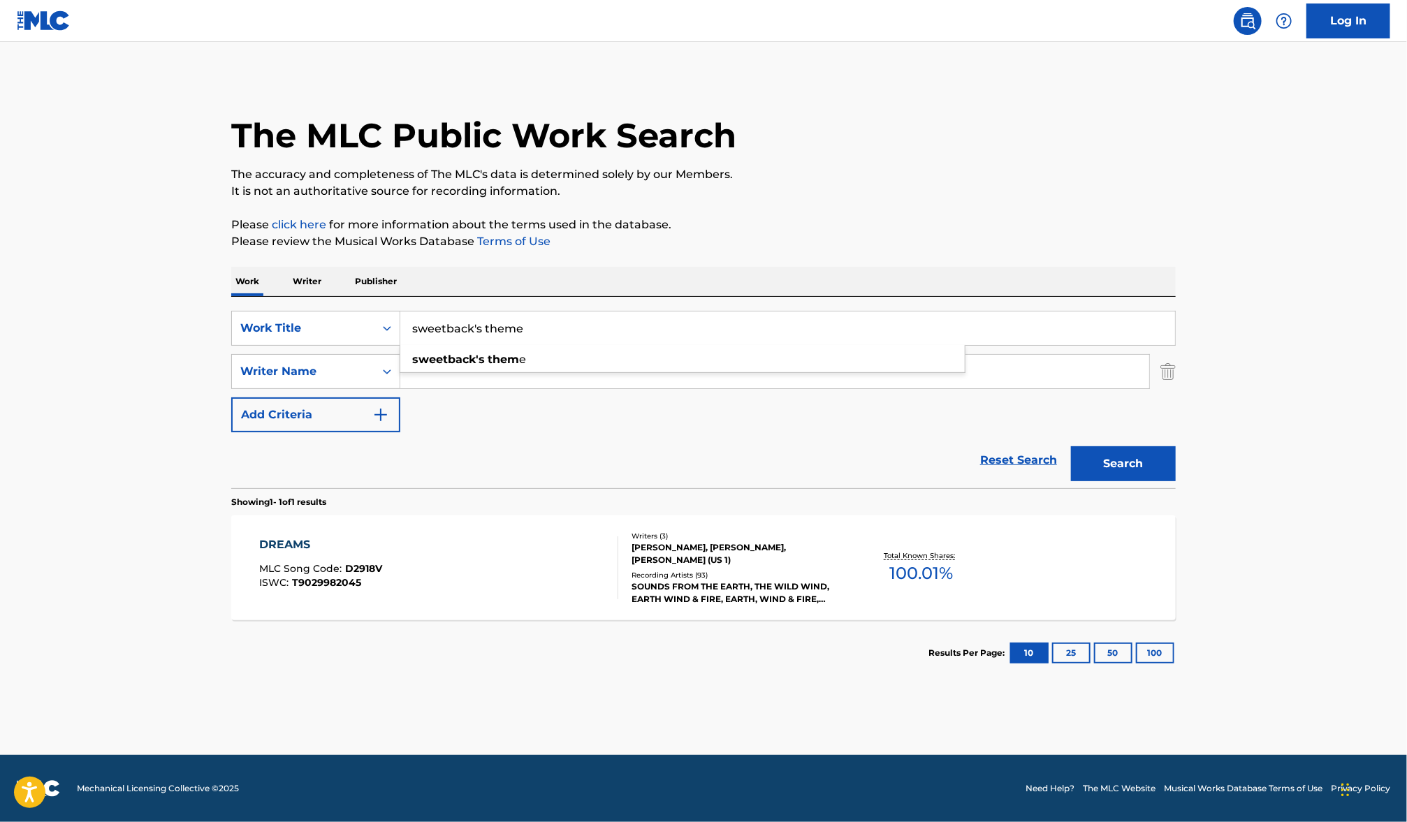
type input "sweetback's theme"
click at [1071, 446] on button "Search" at bounding box center [1123, 463] width 105 height 35
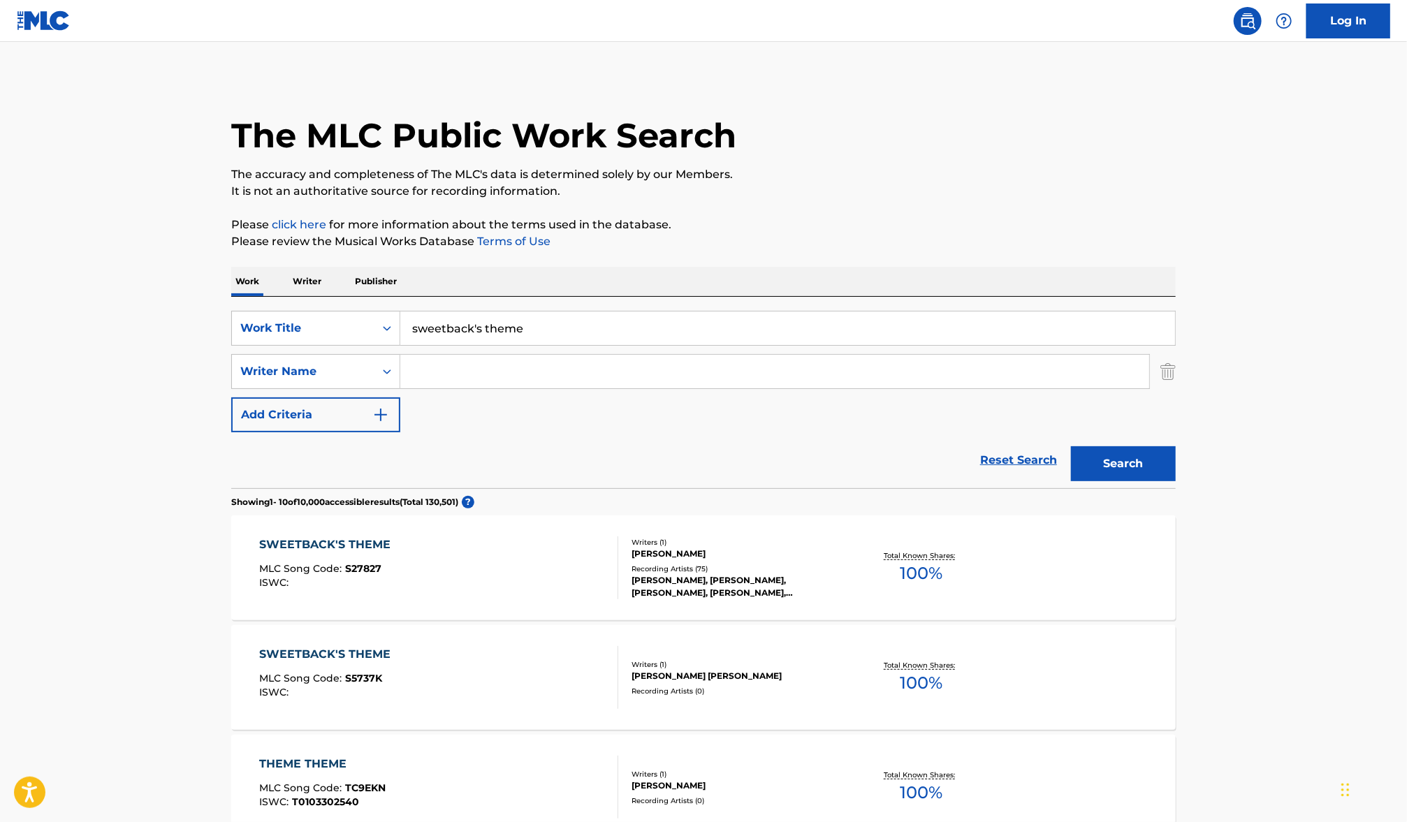
click at [662, 545] on div "Writers ( 1 )" at bounding box center [736, 542] width 211 height 10
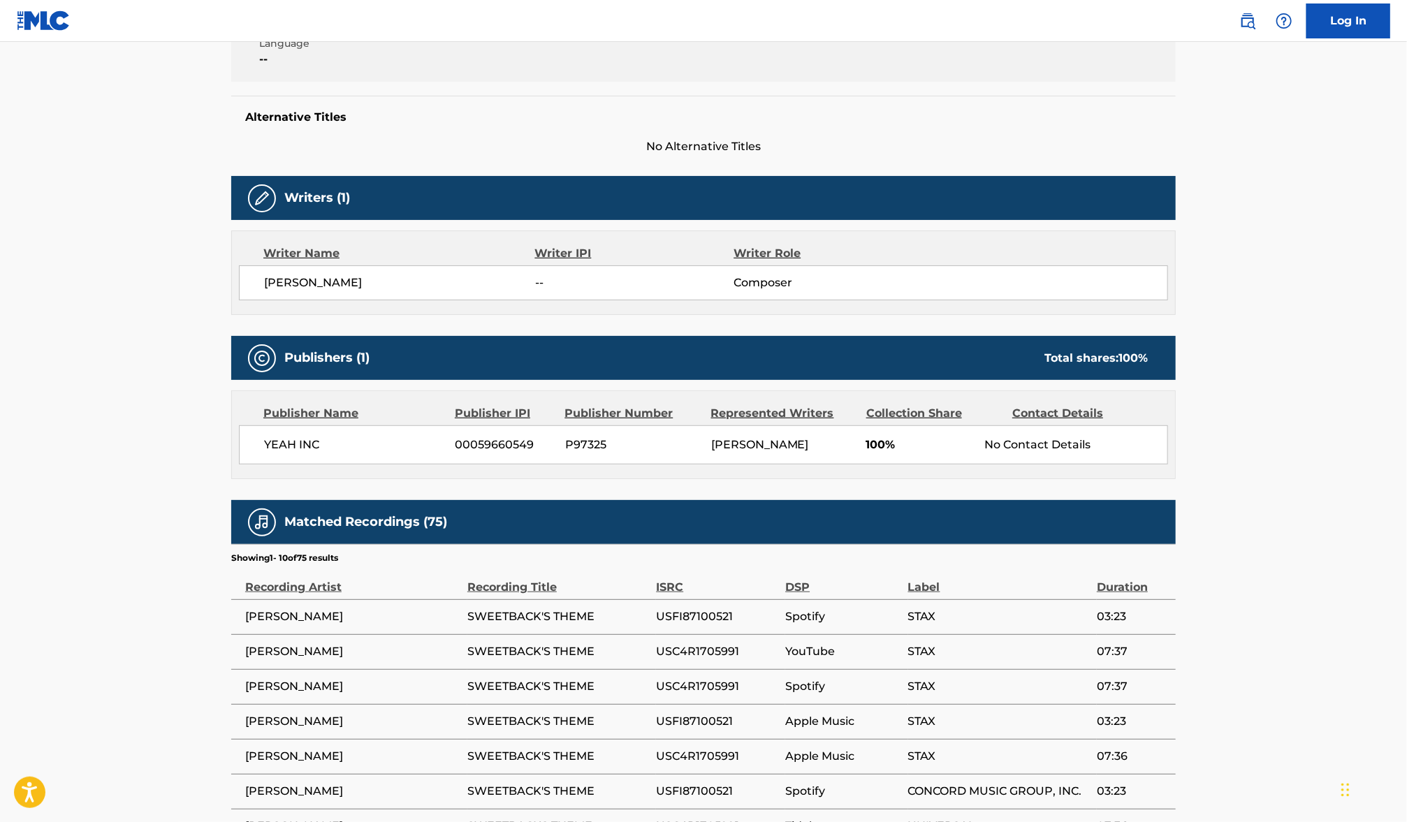
scroll to position [340, 0]
